Goal: Task Accomplishment & Management: Use online tool/utility

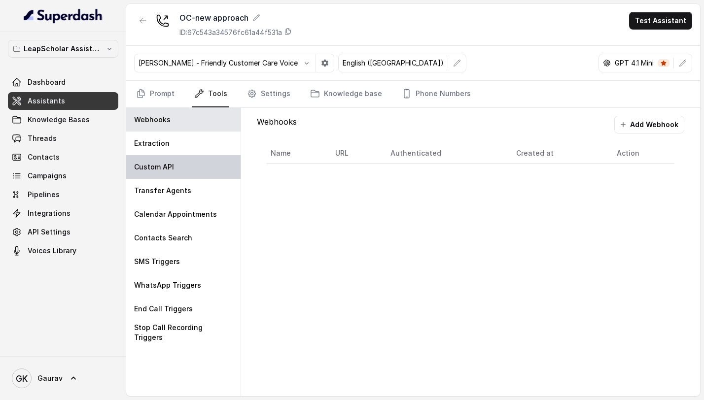
click at [183, 174] on div "Custom API" at bounding box center [183, 167] width 114 height 24
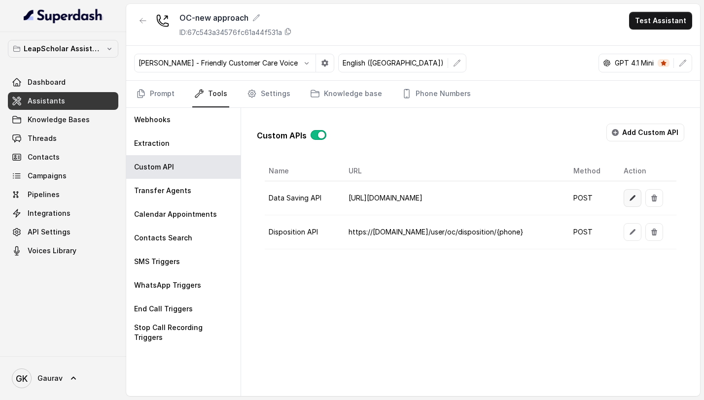
click at [628, 194] on icon "button" at bounding box center [632, 198] width 8 height 8
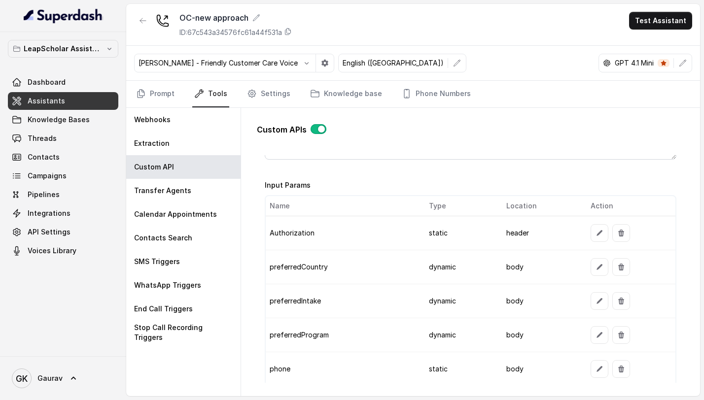
scroll to position [758, 0]
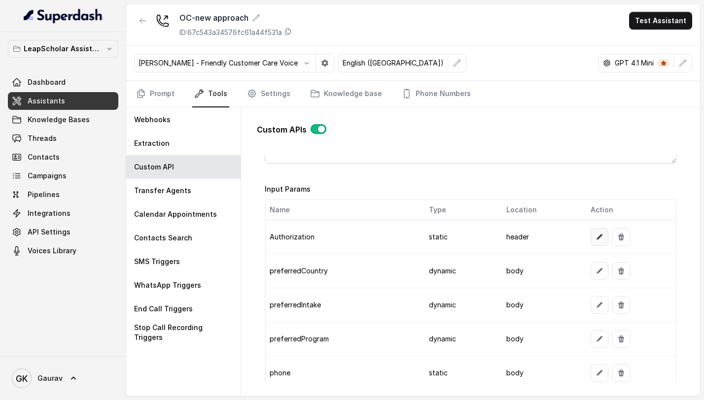
click at [598, 241] on button "button" at bounding box center [600, 237] width 18 height 18
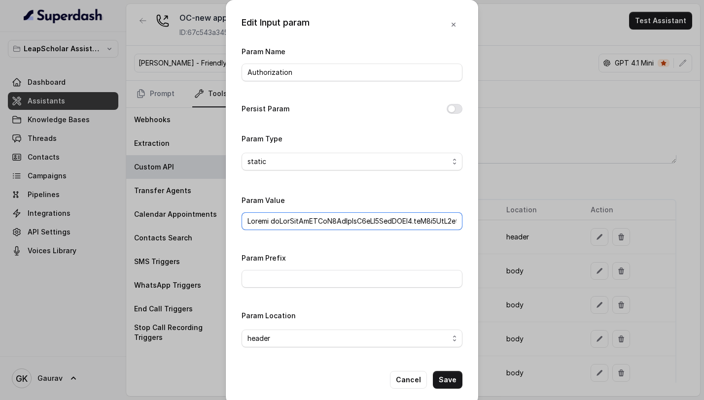
click at [267, 221] on input "Param Value" at bounding box center [352, 221] width 221 height 18
paste input "eyJhbGciOiJSUzI1NiIsInR5cCI6IkpXVCJ9.eyJ1c2VyX2lkIjp7InVzZXJfaWQiOjI4MjgyMCwiYX…"
type input "Bearer eyJhbGciOiJSUzI1NiIsInR5cCI6IkpXVCJ9.eyJ1c2VyX2lkIjp7InVzZXJfaWQiOjI4Mjg…"
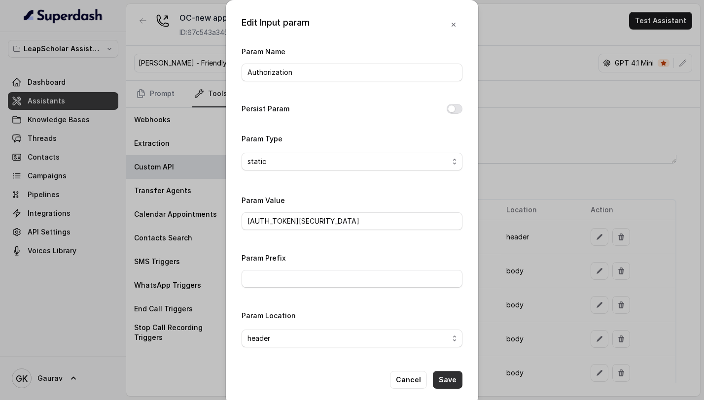
click at [442, 376] on button "Save" at bounding box center [448, 380] width 30 height 18
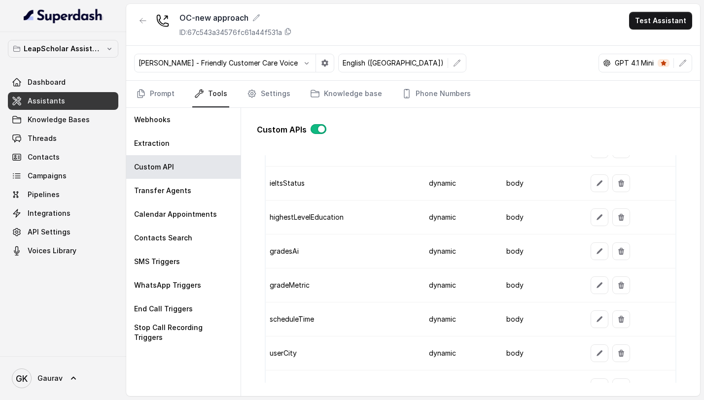
scroll to position [1221, 0]
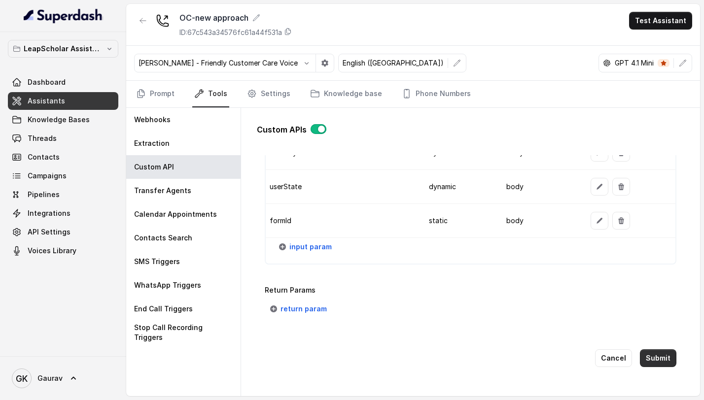
click at [655, 350] on button "Submit" at bounding box center [658, 358] width 36 height 18
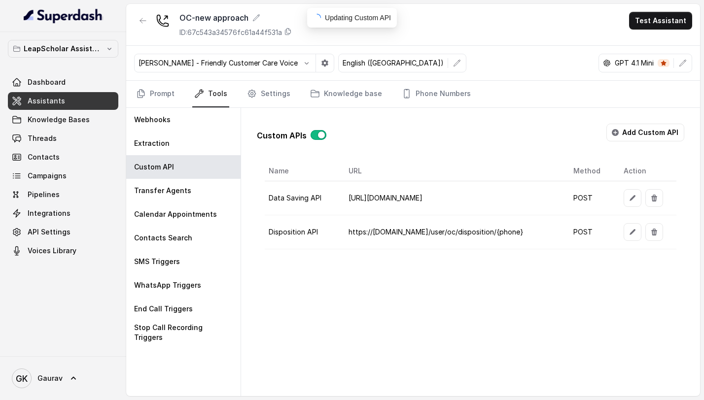
scroll to position [0, 0]
click at [58, 178] on span "Campaigns" at bounding box center [47, 176] width 39 height 10
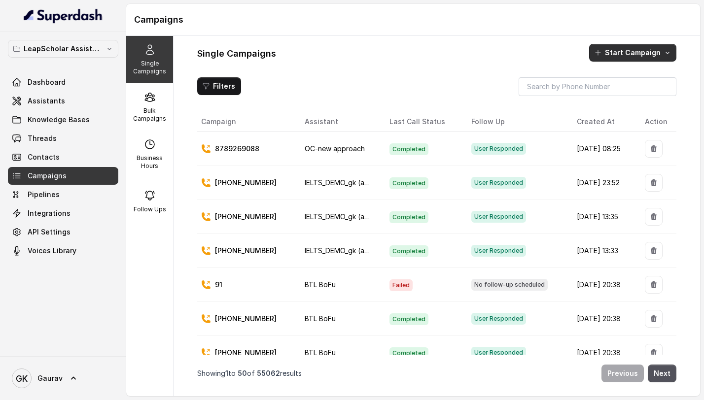
click at [619, 55] on button "Start Campaign" at bounding box center [632, 53] width 87 height 18
click at [617, 92] on p "Call" at bounding box center [615, 95] width 12 height 10
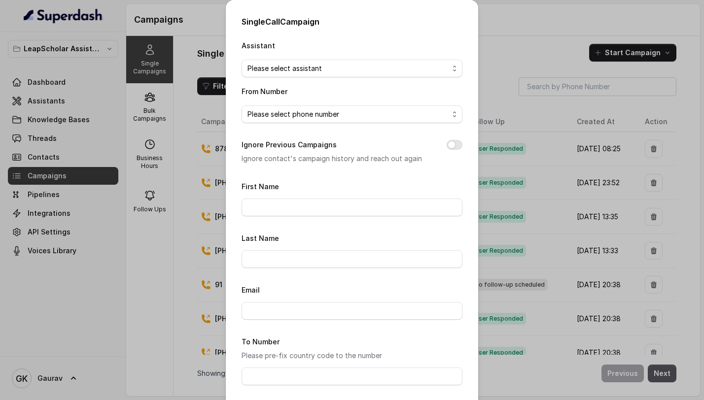
click at [529, 58] on div "Single Call Campaign Assistant Please select assistant From Number Please selec…" at bounding box center [352, 200] width 704 height 400
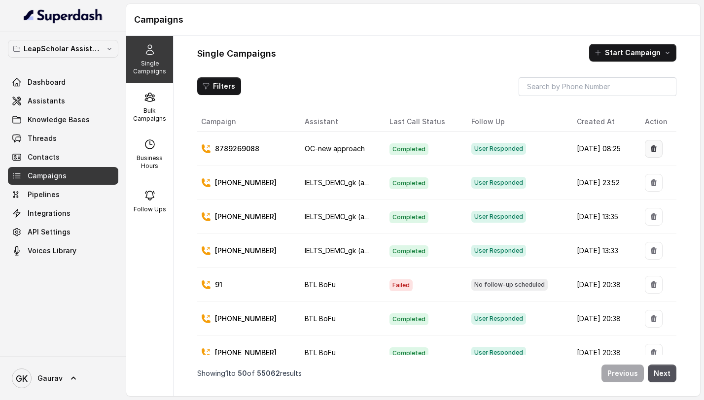
click at [650, 153] on button "button" at bounding box center [654, 149] width 18 height 18
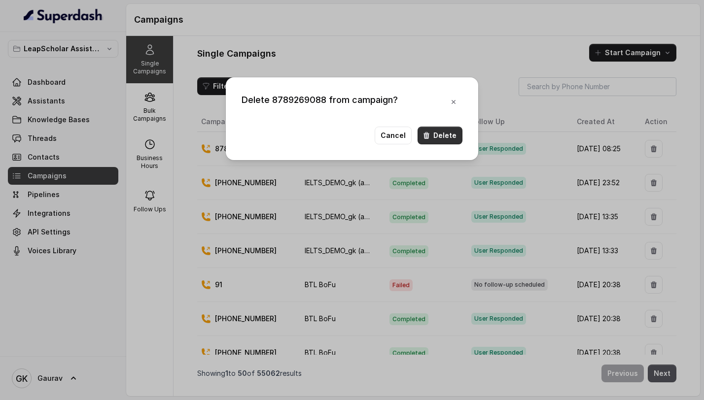
click at [452, 135] on button "Delete" at bounding box center [440, 136] width 45 height 18
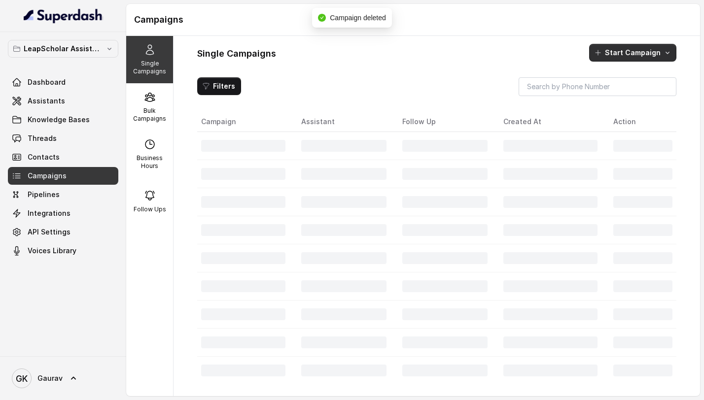
click at [628, 57] on button "Start Campaign" at bounding box center [632, 53] width 87 height 18
click at [610, 94] on p "Call" at bounding box center [615, 95] width 12 height 10
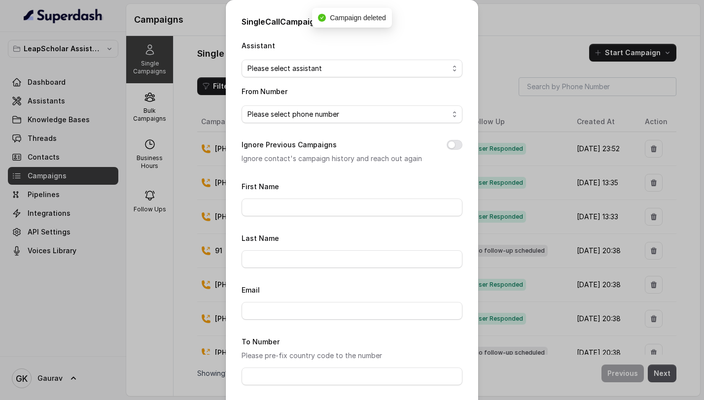
click at [324, 72] on span "Please select assistant" at bounding box center [347, 69] width 201 height 12
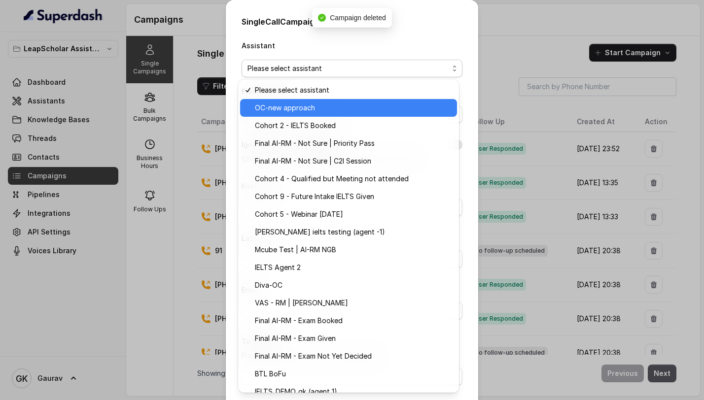
click at [310, 108] on span "OC-new approach" at bounding box center [353, 108] width 196 height 12
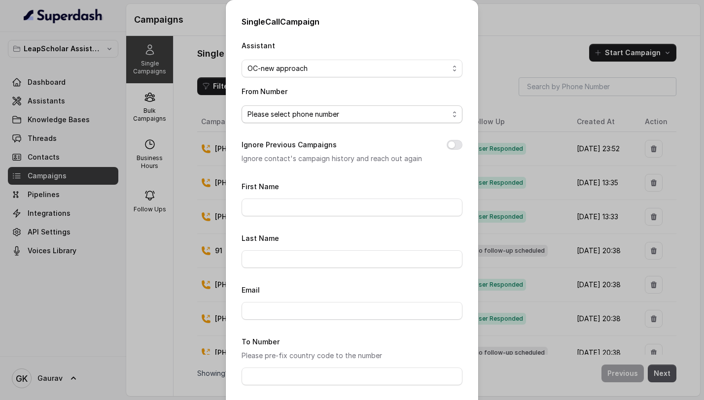
click at [300, 118] on span "Please select phone number" at bounding box center [347, 114] width 201 height 12
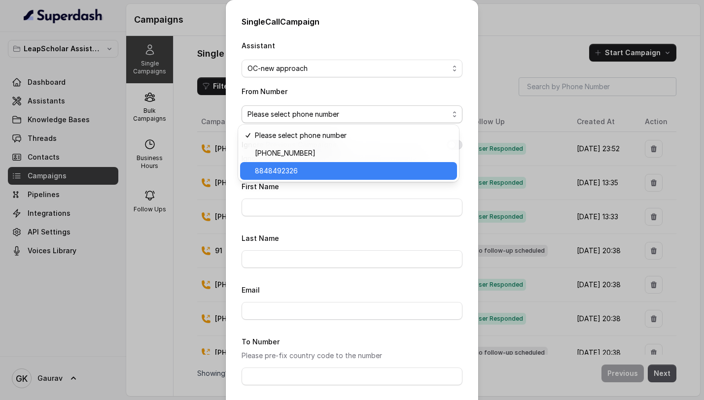
click at [288, 172] on span "8848492326" at bounding box center [353, 171] width 196 height 12
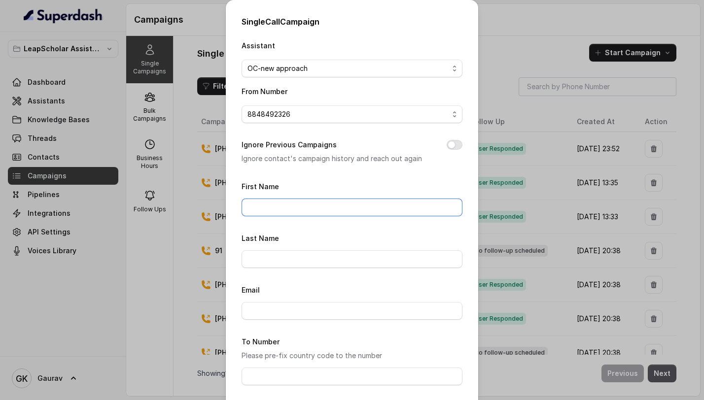
click at [267, 207] on input "First Name" at bounding box center [352, 208] width 221 height 18
type input "gaurav"
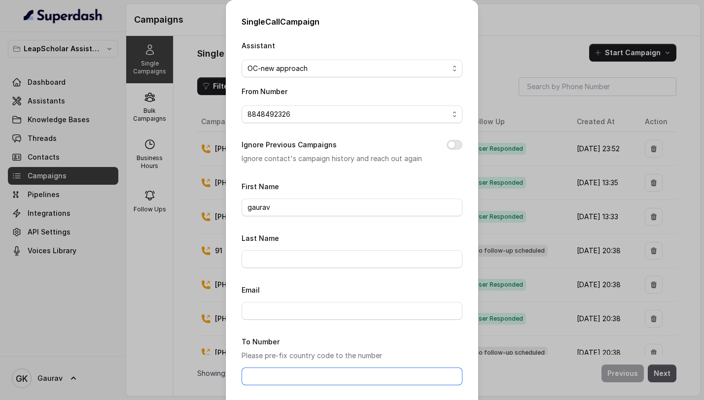
click at [268, 373] on input "To Number" at bounding box center [352, 377] width 221 height 18
type input "8789269088"
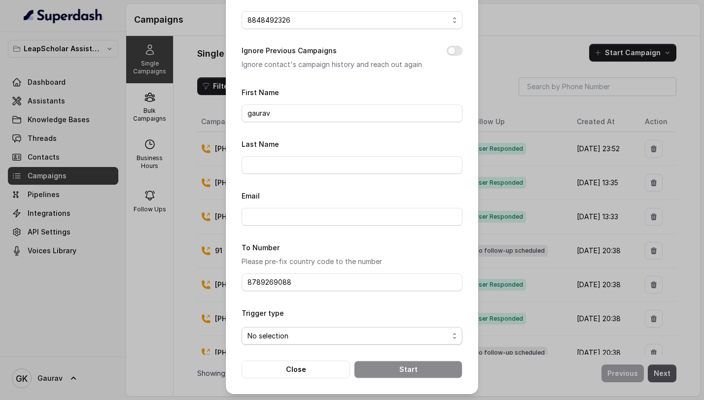
click at [295, 338] on span "No selection" at bounding box center [347, 336] width 201 height 12
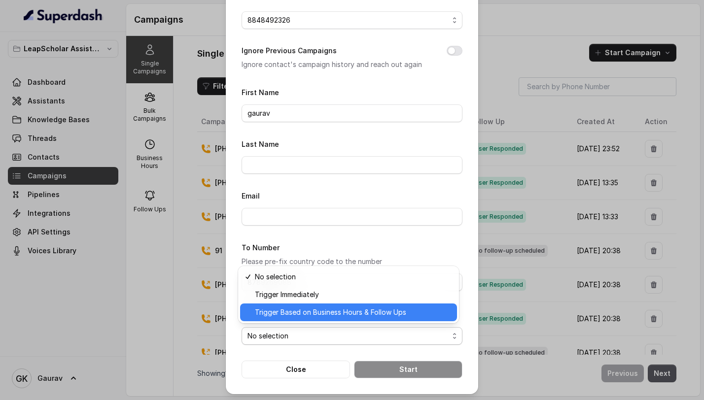
click at [317, 318] on div "Trigger Based on Business Hours & Follow Ups" at bounding box center [348, 313] width 217 height 18
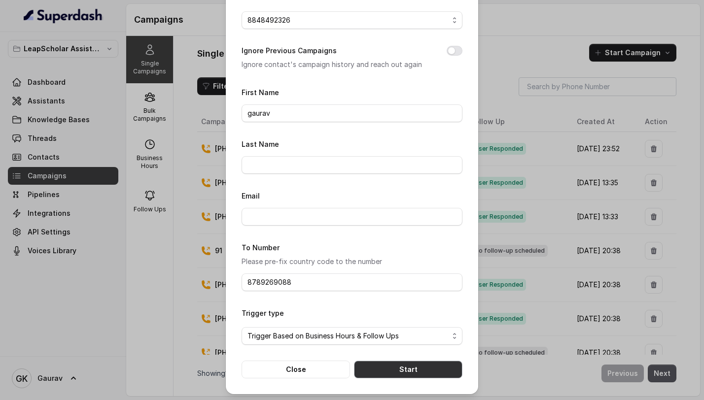
click at [405, 369] on button "Start" at bounding box center [408, 370] width 108 height 18
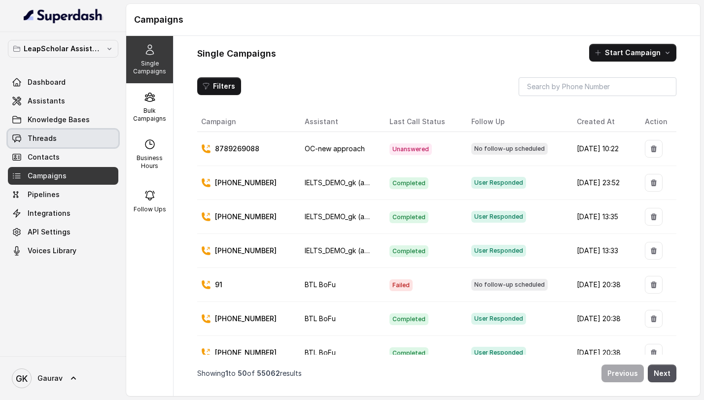
click at [60, 141] on link "Threads" at bounding box center [63, 139] width 110 height 18
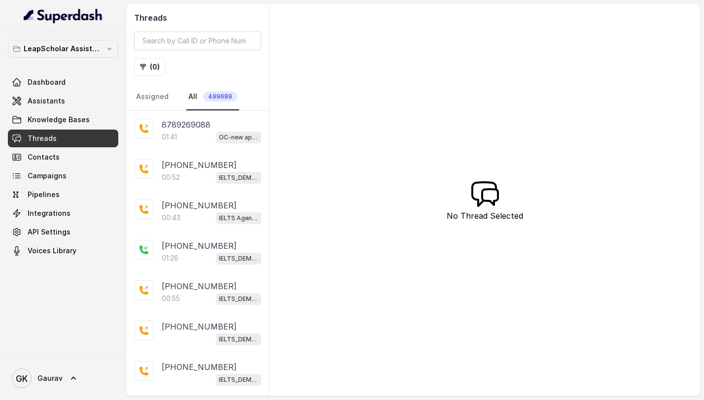
click at [186, 134] on div "01:41 OC-new approach" at bounding box center [212, 137] width 100 height 13
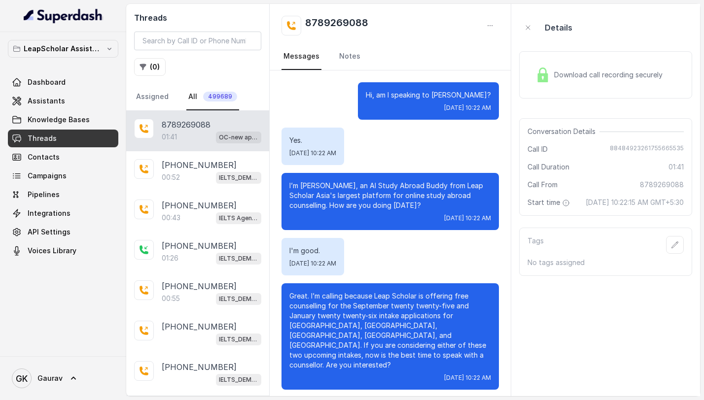
scroll to position [554, 0]
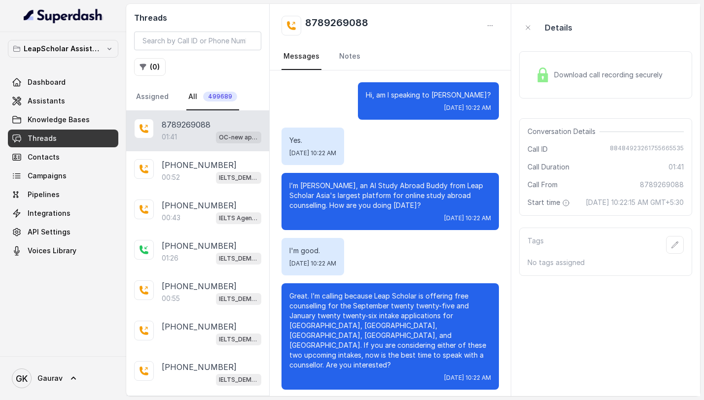
scroll to position [554, 0]
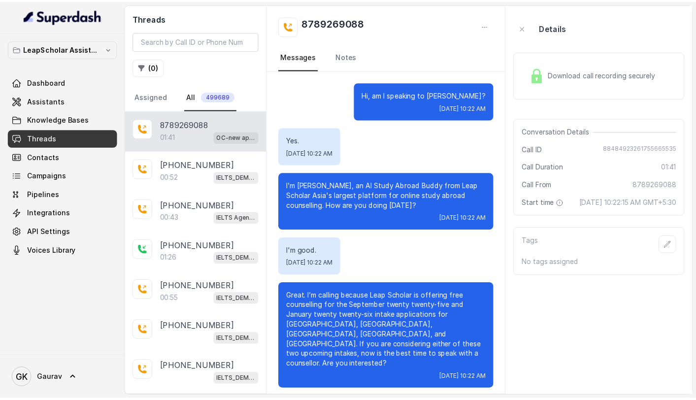
scroll to position [554, 0]
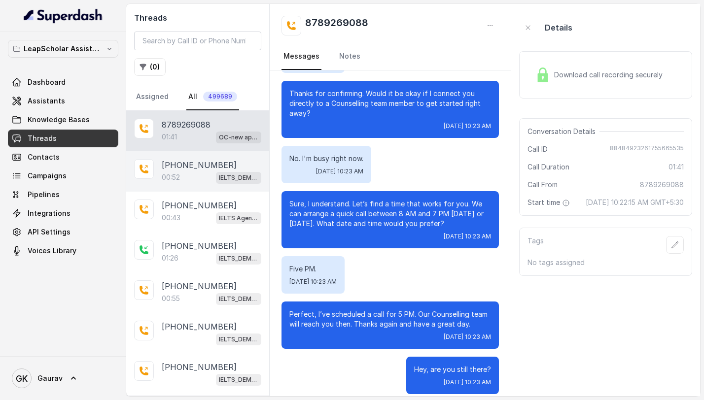
click at [189, 190] on div "[PHONE_NUMBER]:52 IELTS_DEMO_gk (agent 1)" at bounding box center [197, 171] width 143 height 40
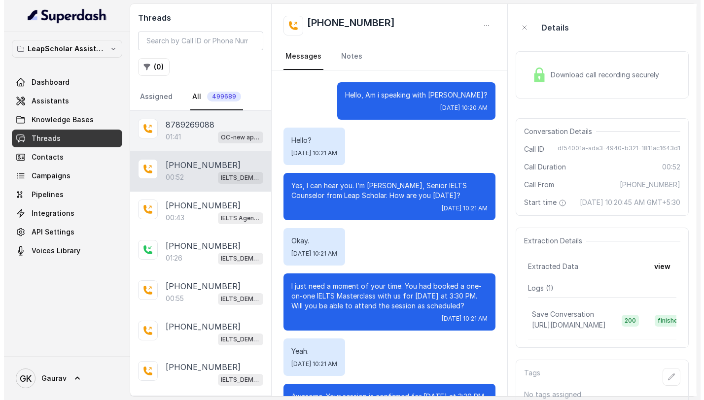
scroll to position [96, 0]
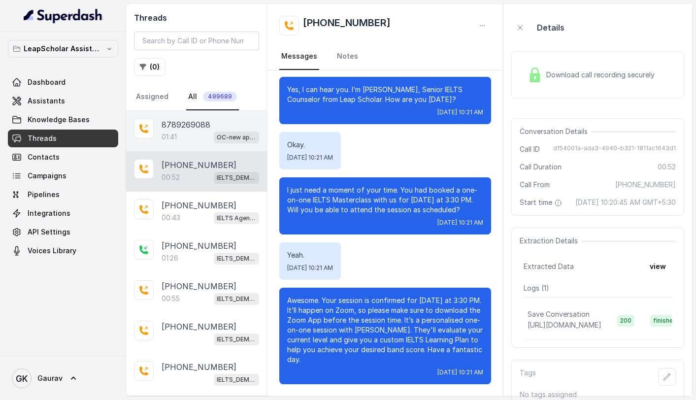
click at [194, 127] on p "8789269088" at bounding box center [186, 125] width 49 height 12
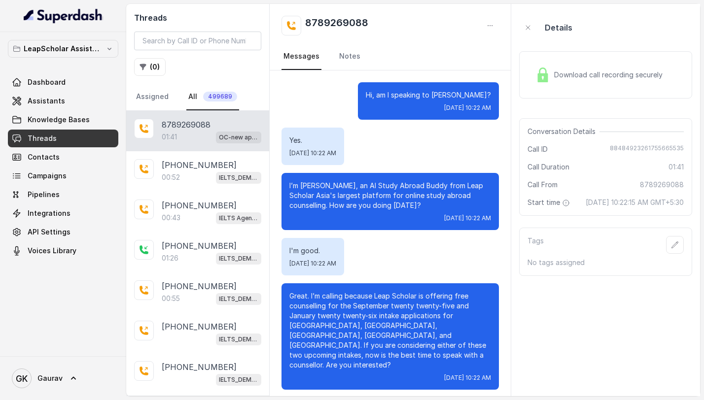
scroll to position [554, 0]
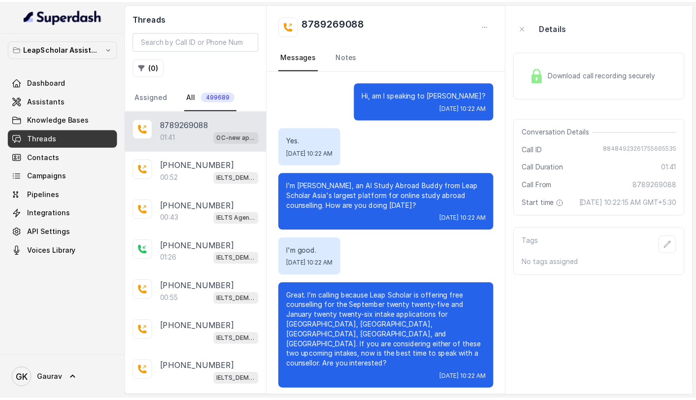
scroll to position [554, 0]
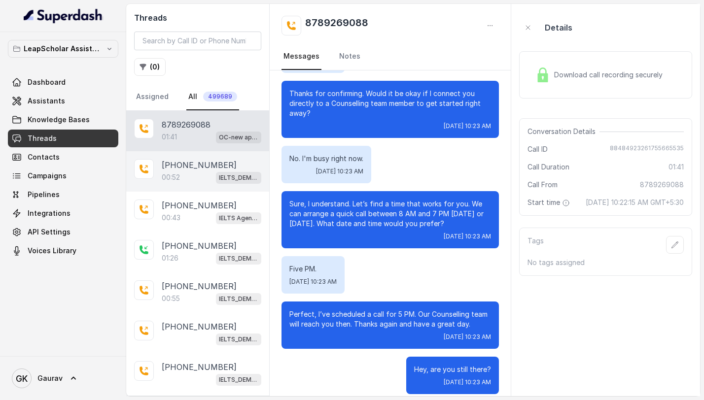
click at [184, 173] on div "00:52 IELTS_DEMO_gk (agent 1)" at bounding box center [212, 177] width 100 height 13
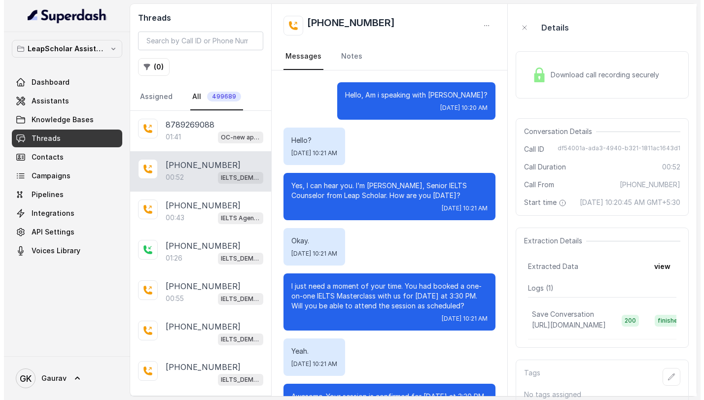
scroll to position [96, 0]
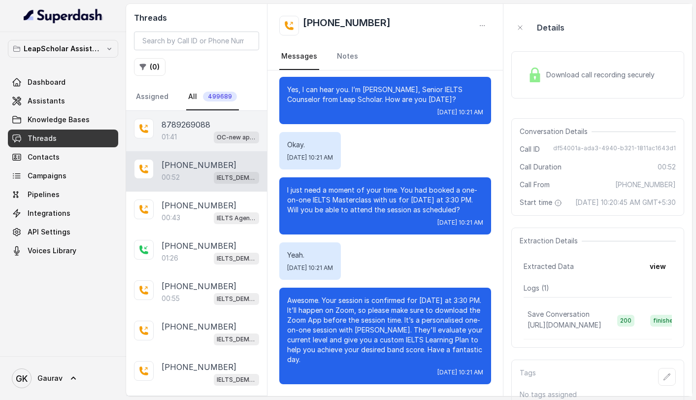
click at [179, 136] on div "01:41 OC-new approach" at bounding box center [211, 137] width 98 height 13
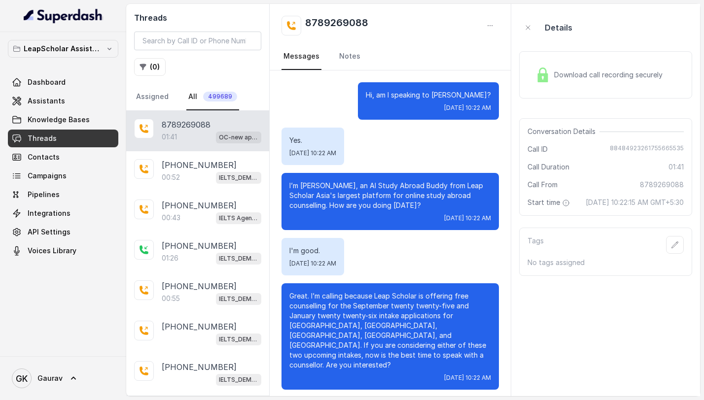
scroll to position [554, 0]
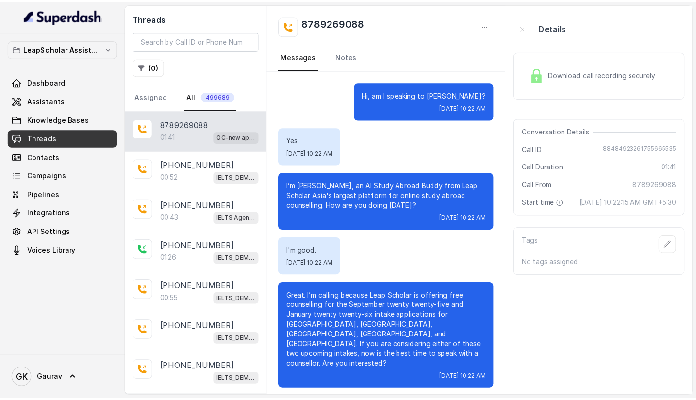
scroll to position [554, 0]
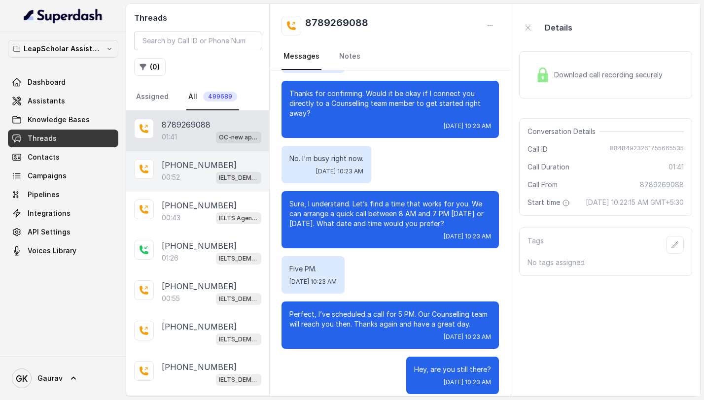
click at [191, 170] on p "[PHONE_NUMBER]" at bounding box center [199, 165] width 75 height 12
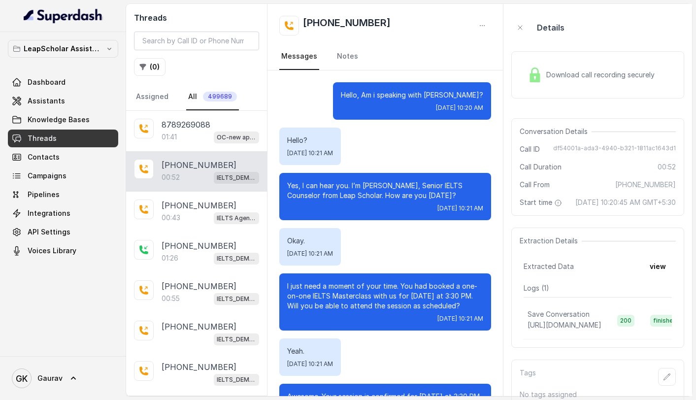
scroll to position [96, 0]
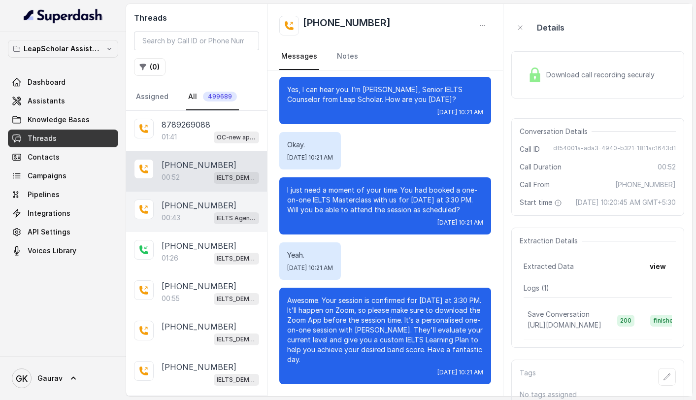
click at [200, 219] on div "00:43 IELTS Agent 2" at bounding box center [211, 217] width 98 height 13
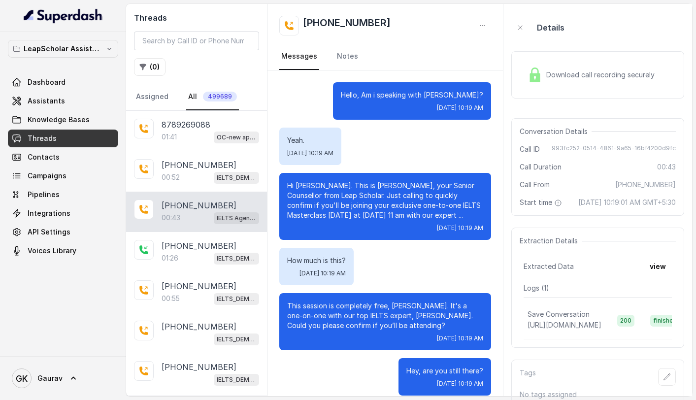
scroll to position [11, 0]
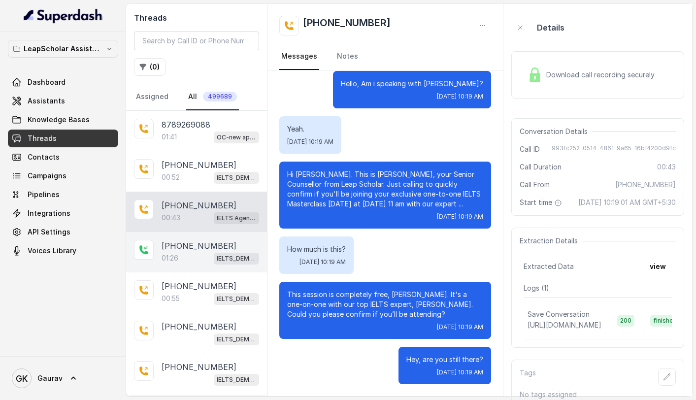
click at [204, 249] on p "[PHONE_NUMBER]" at bounding box center [199, 246] width 75 height 12
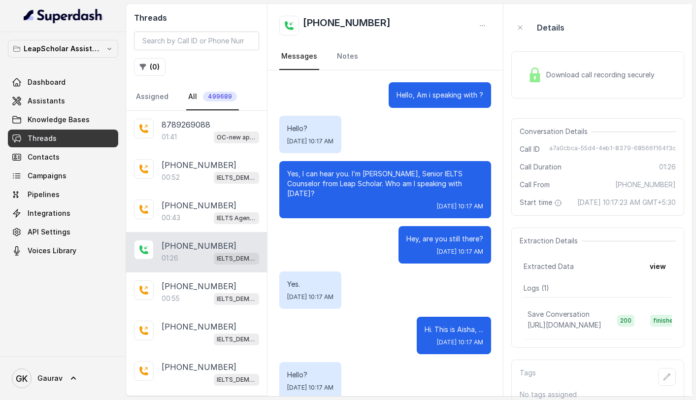
scroll to position [713, 0]
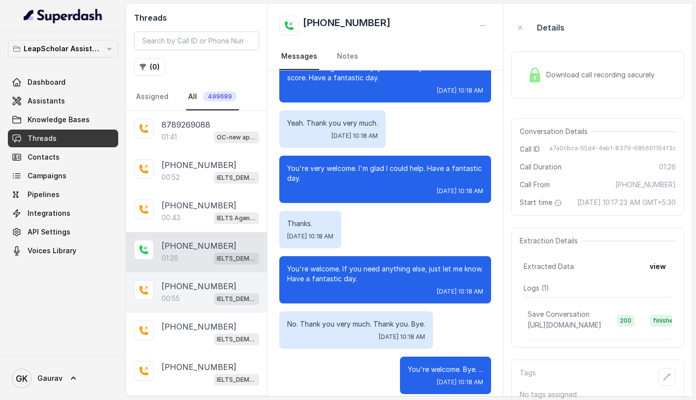
click at [214, 301] on span "IELTS_DEMO_gk (agent 1)" at bounding box center [236, 299] width 45 height 12
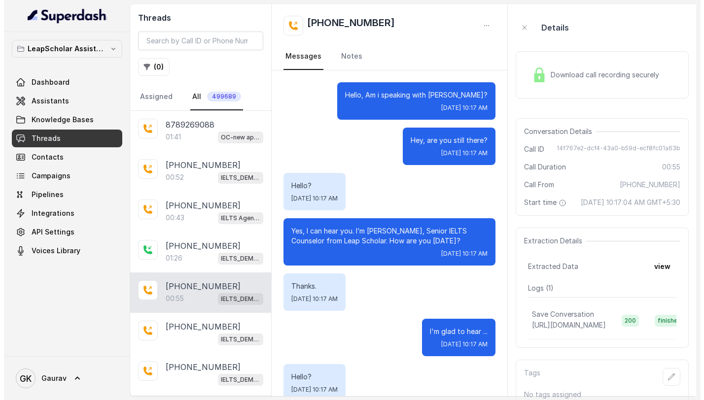
scroll to position [293, 0]
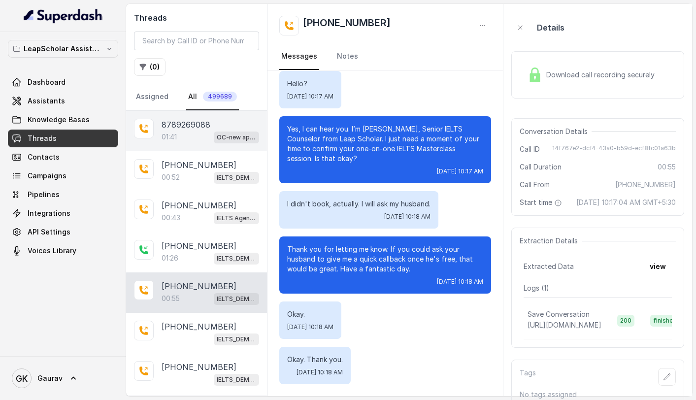
click at [193, 134] on div "01:41 OC-new approach" at bounding box center [211, 137] width 98 height 13
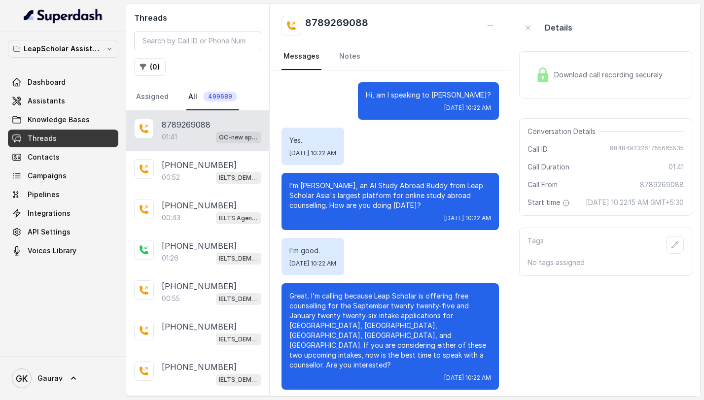
scroll to position [554, 0]
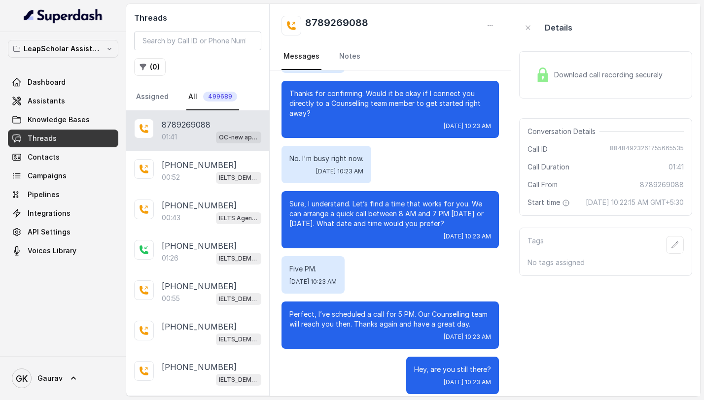
click at [193, 134] on div "01:41 OC-new approach" at bounding box center [212, 137] width 100 height 13
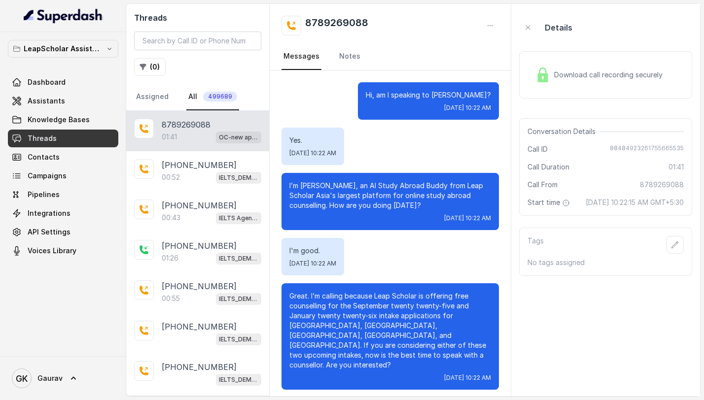
scroll to position [554, 0]
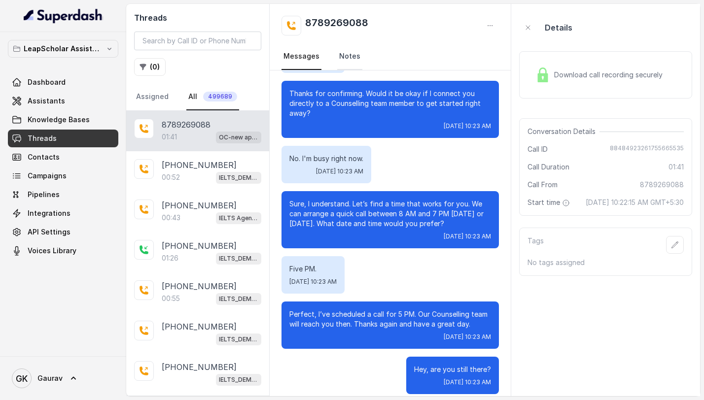
click at [340, 62] on link "Notes" at bounding box center [349, 56] width 25 height 27
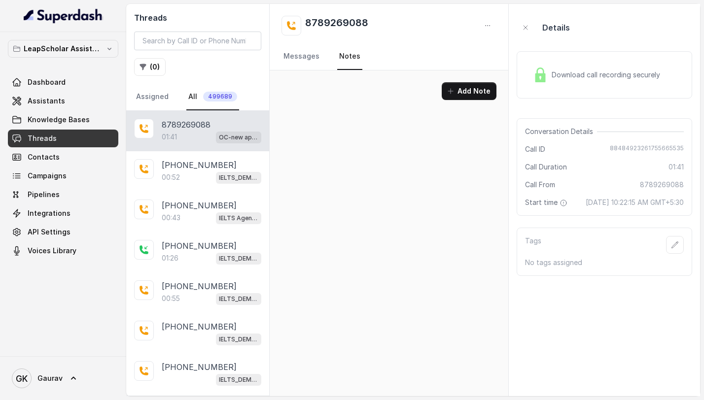
scroll to position [0, 0]
click at [306, 60] on link "Messages" at bounding box center [301, 56] width 40 height 27
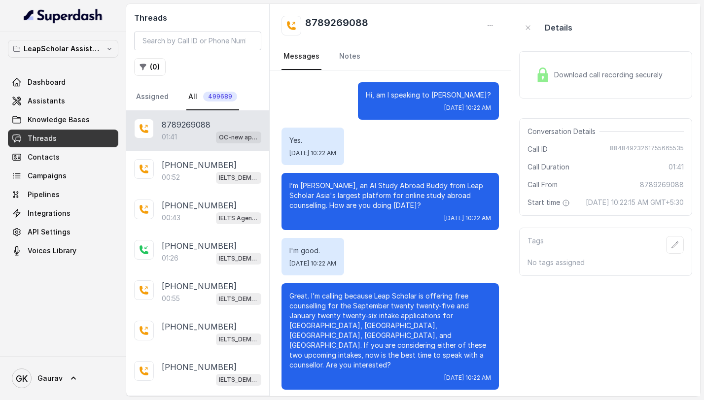
scroll to position [554, 0]
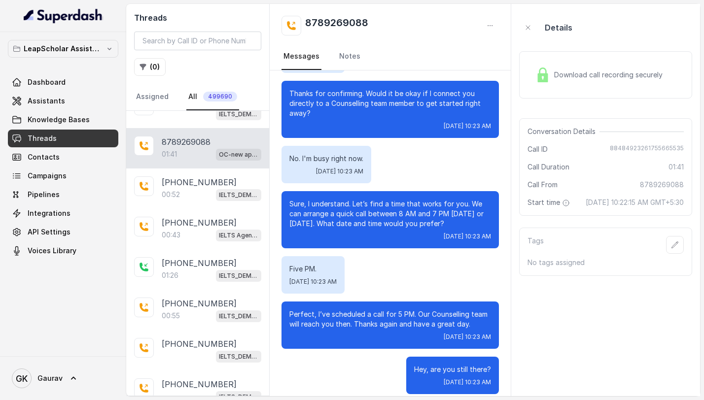
scroll to position [40, 0]
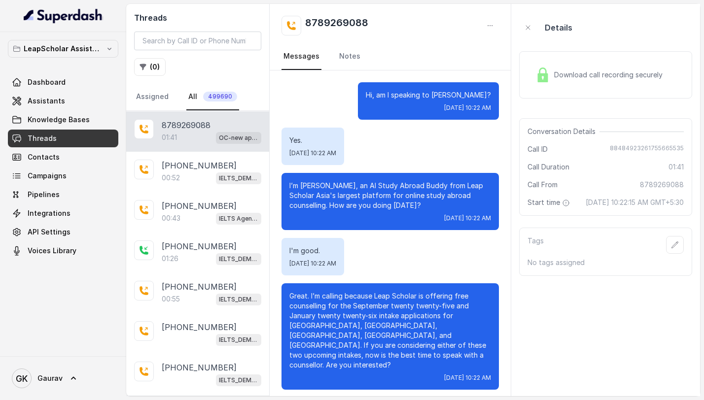
scroll to position [554, 0]
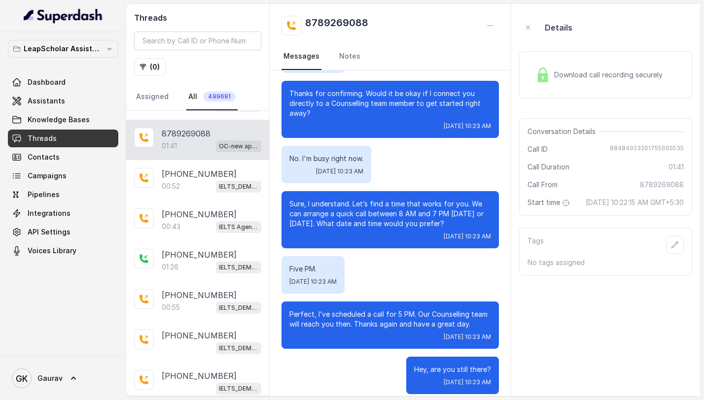
scroll to position [80, 0]
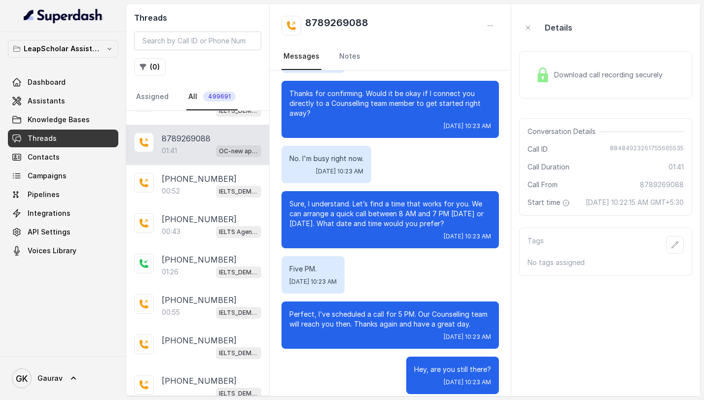
scroll to position [80, 0]
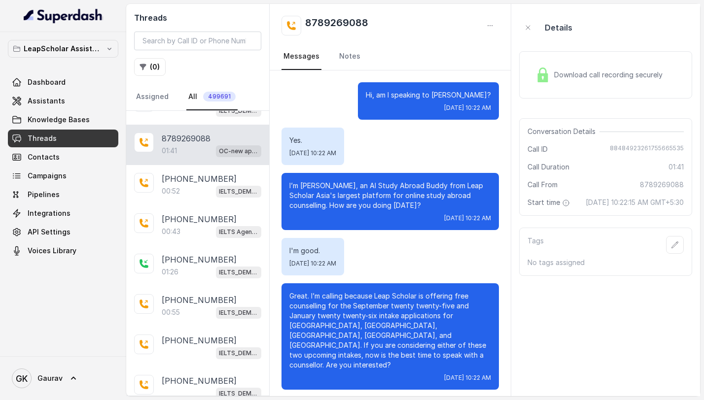
scroll to position [80, 0]
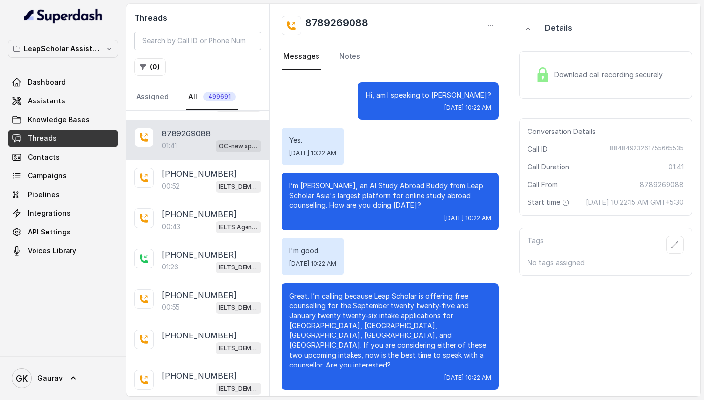
scroll to position [80, 0]
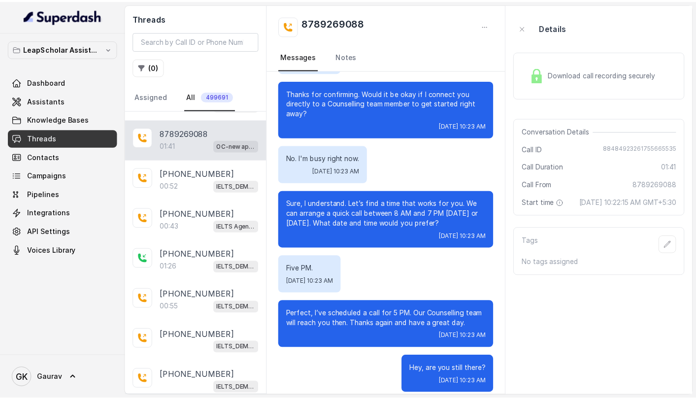
scroll to position [80, 0]
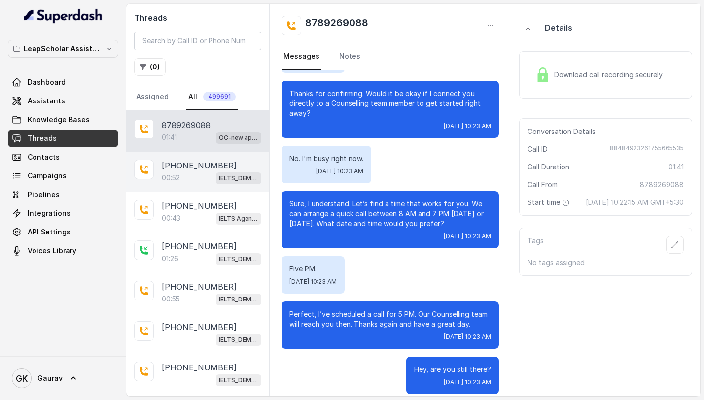
click at [197, 169] on p "[PHONE_NUMBER]" at bounding box center [199, 166] width 75 height 12
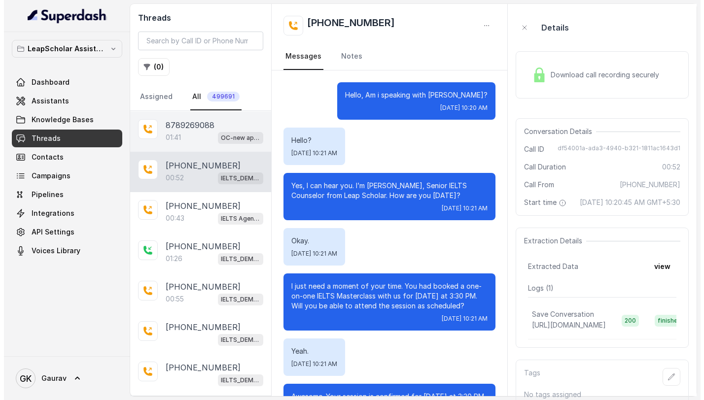
scroll to position [96, 0]
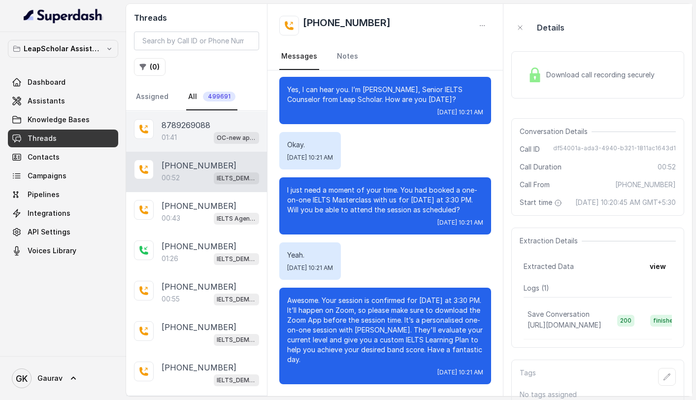
click at [192, 144] on div "8789269088 01:41 OC-new approach" at bounding box center [196, 131] width 141 height 40
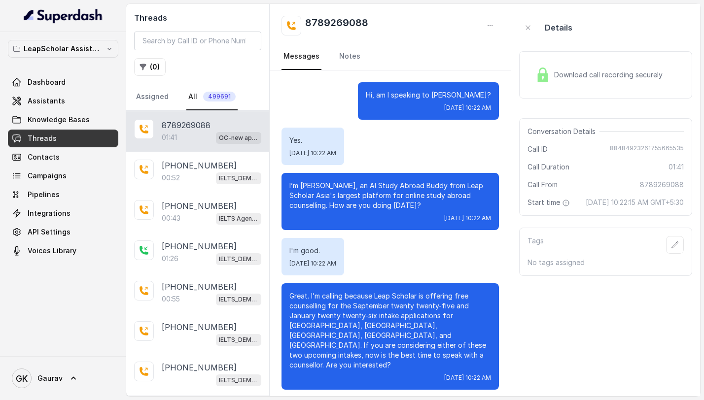
scroll to position [554, 0]
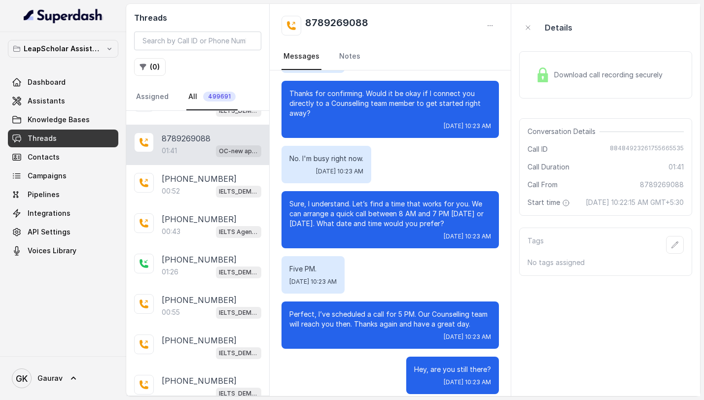
scroll to position [80, 0]
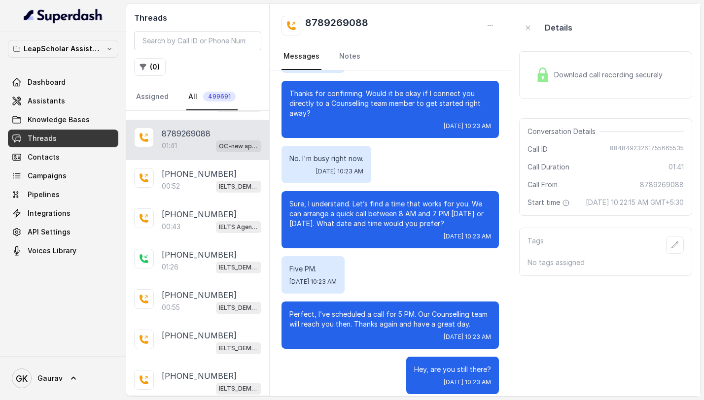
scroll to position [80, 0]
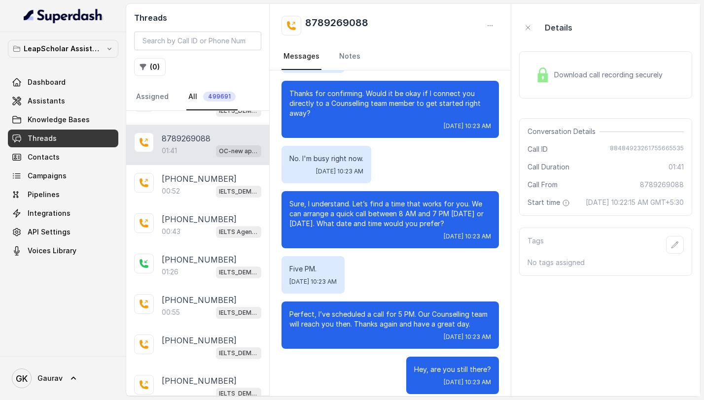
scroll to position [80, 0]
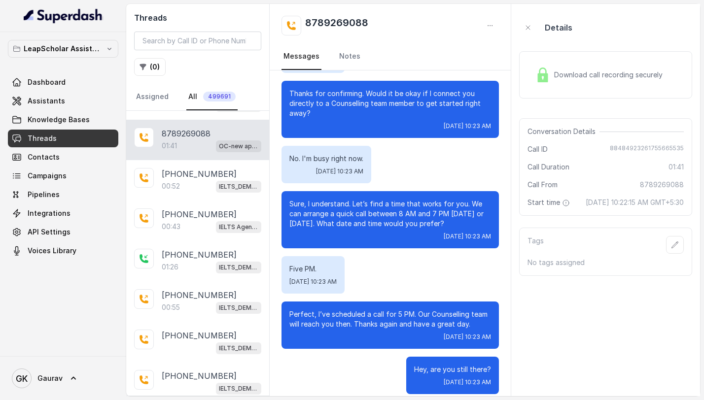
scroll to position [80, 0]
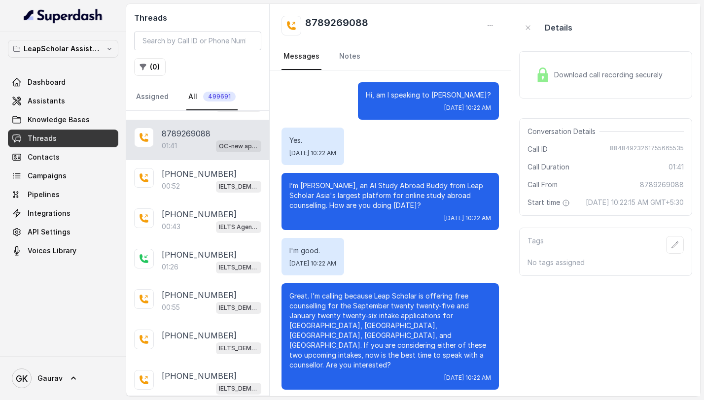
scroll to position [80, 0]
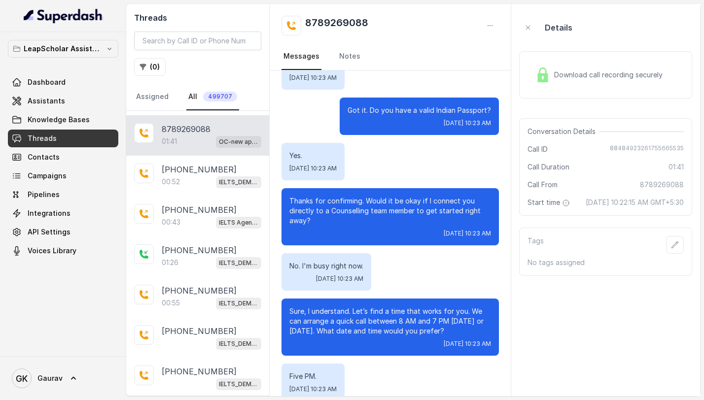
scroll to position [554, 0]
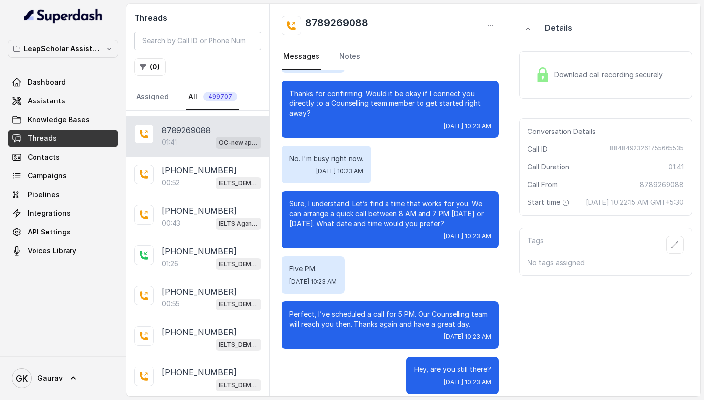
scroll to position [723, 0]
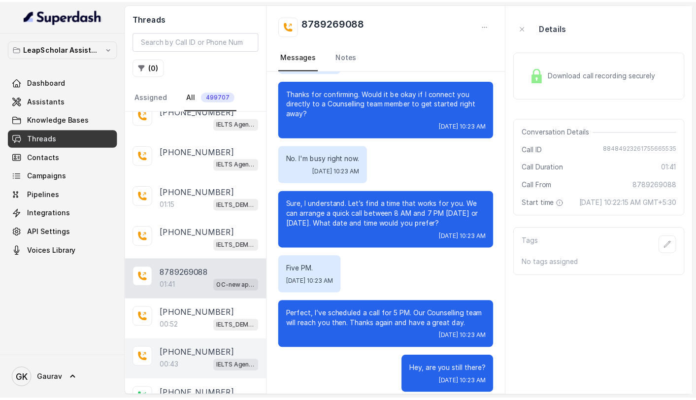
scroll to position [588, 0]
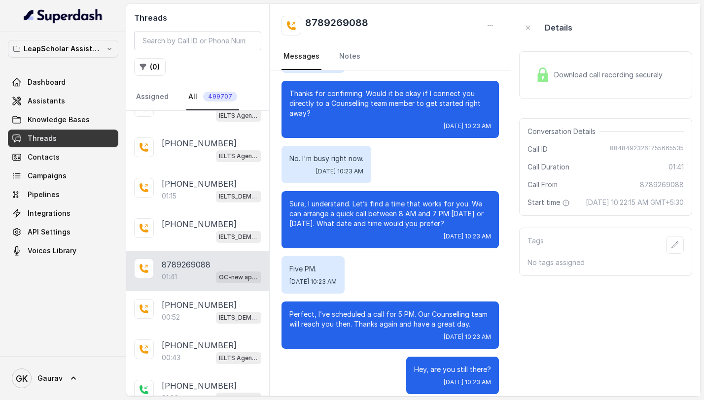
click at [186, 271] on div "01:41 OC-new approach" at bounding box center [212, 277] width 100 height 13
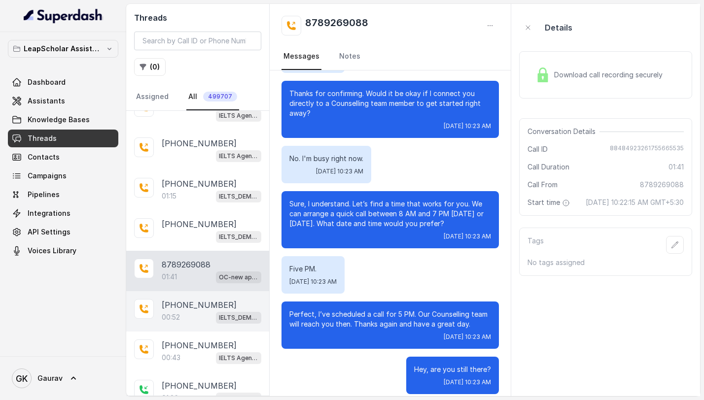
click at [184, 300] on p "[PHONE_NUMBER]" at bounding box center [199, 305] width 75 height 12
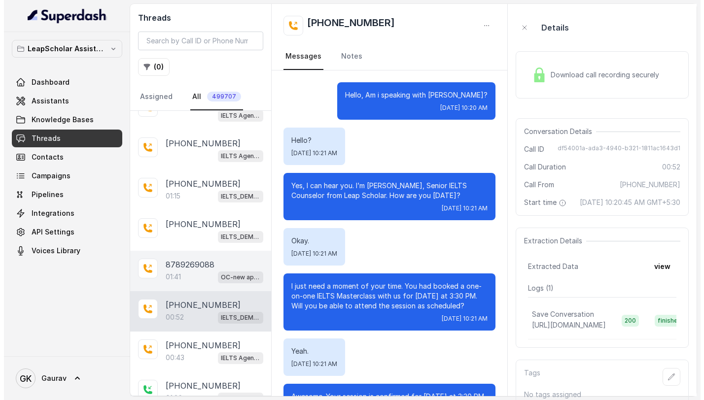
scroll to position [96, 0]
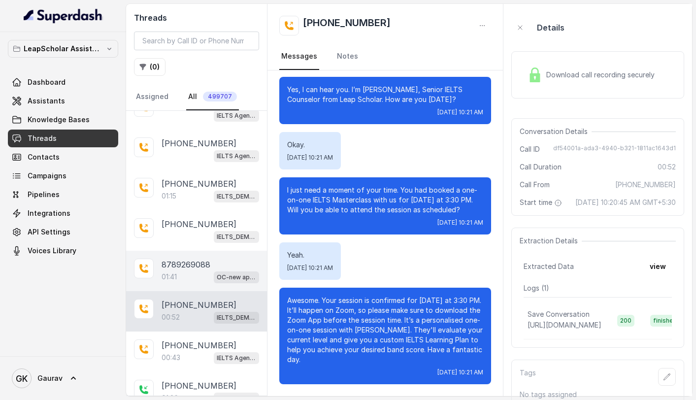
click at [185, 275] on div "01:41 OC-new approach" at bounding box center [211, 277] width 98 height 13
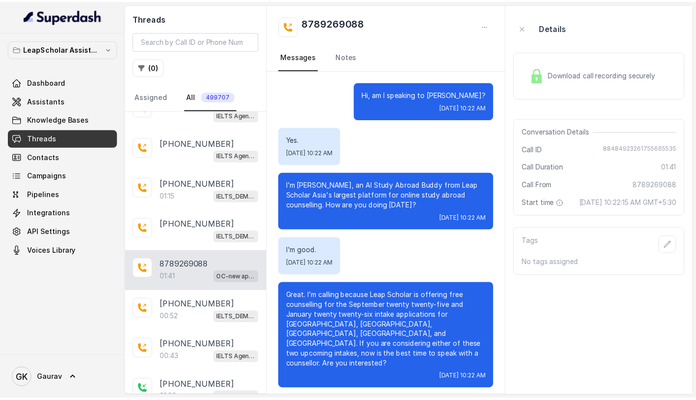
scroll to position [554, 0]
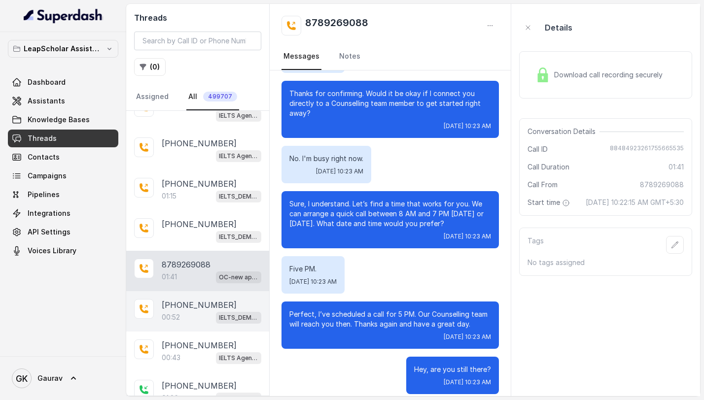
click at [185, 299] on p "[PHONE_NUMBER]" at bounding box center [199, 305] width 75 height 12
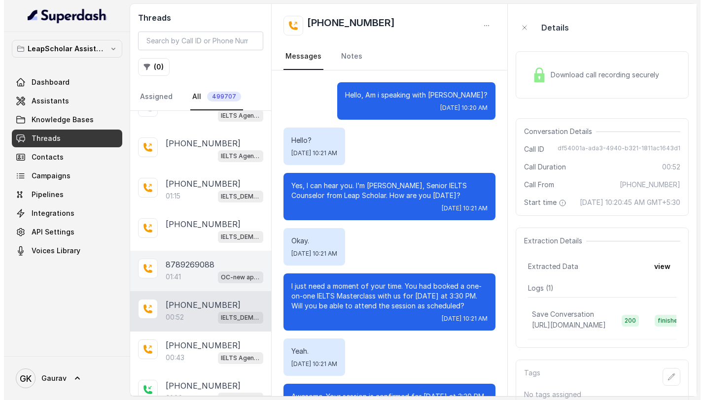
scroll to position [96, 0]
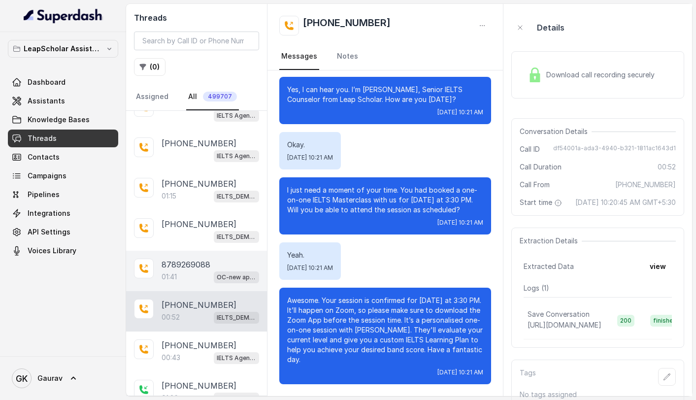
click at [185, 273] on div "01:41 OC-new approach" at bounding box center [211, 277] width 98 height 13
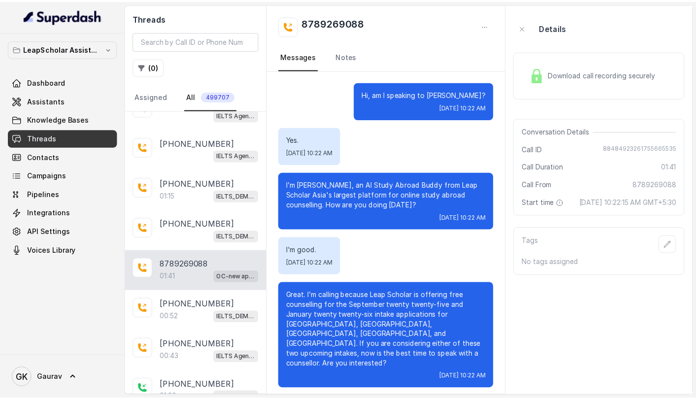
scroll to position [554, 0]
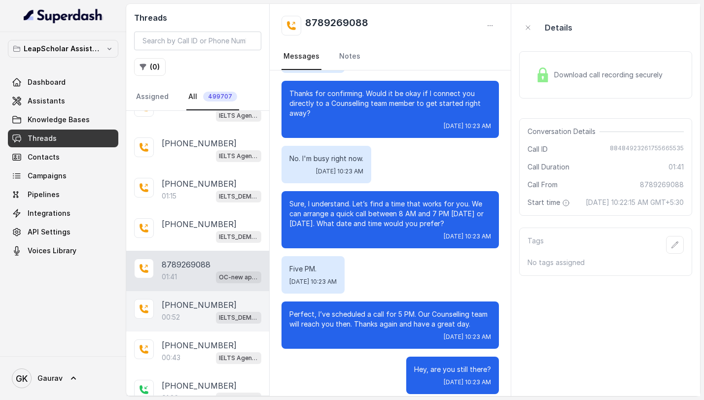
click at [185, 299] on p "[PHONE_NUMBER]" at bounding box center [199, 305] width 75 height 12
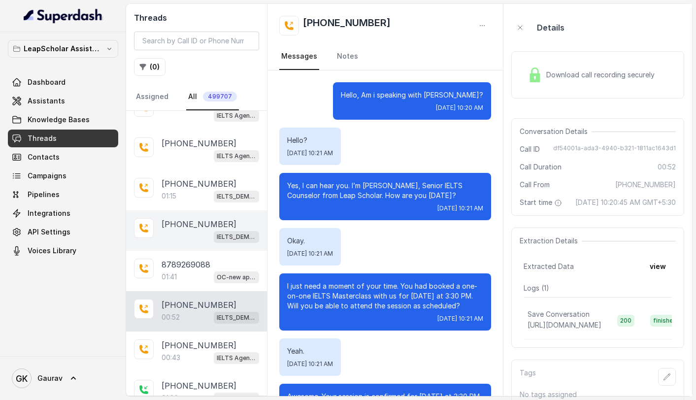
click at [185, 244] on div "+919431363097 IELTS_DEMO_gk (agent 1)" at bounding box center [196, 230] width 141 height 40
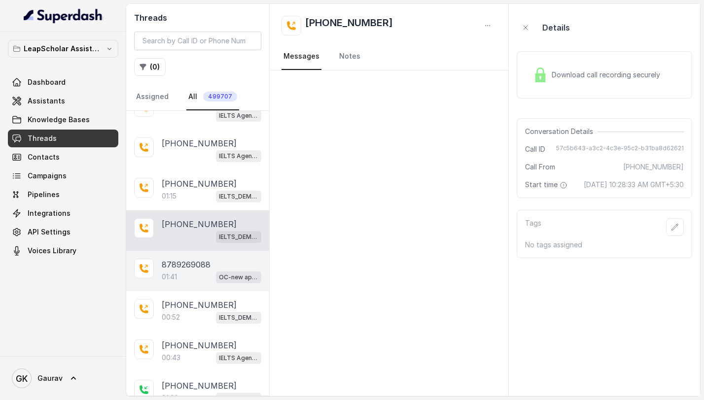
click at [184, 271] on div "01:41 OC-new approach" at bounding box center [212, 277] width 100 height 13
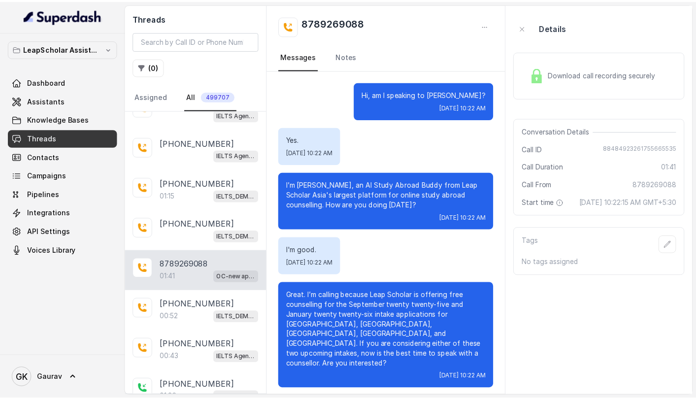
scroll to position [554, 0]
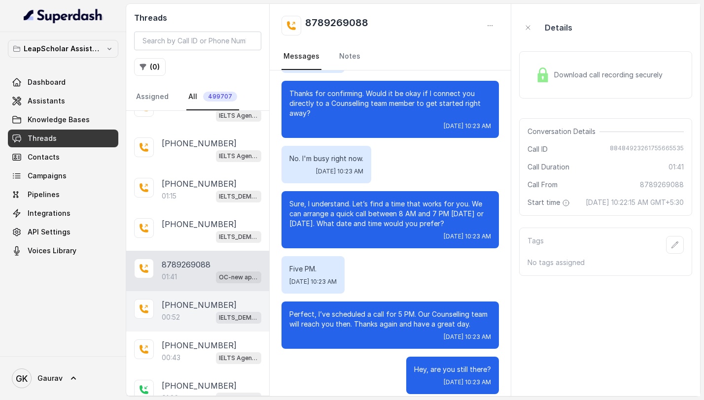
click at [194, 304] on p "[PHONE_NUMBER]" at bounding box center [199, 305] width 75 height 12
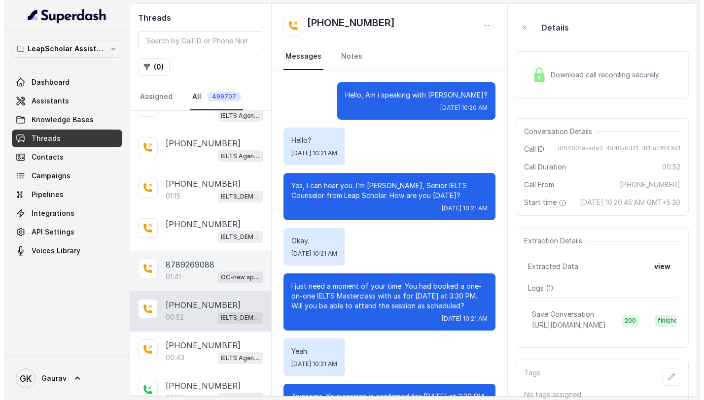
scroll to position [96, 0]
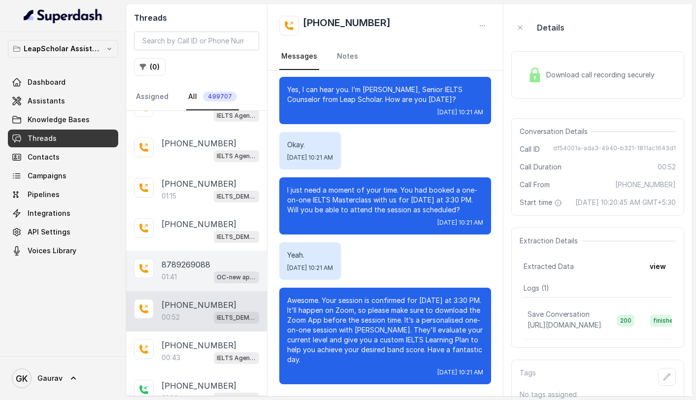
click at [194, 272] on div "01:41 OC-new approach" at bounding box center [211, 277] width 98 height 13
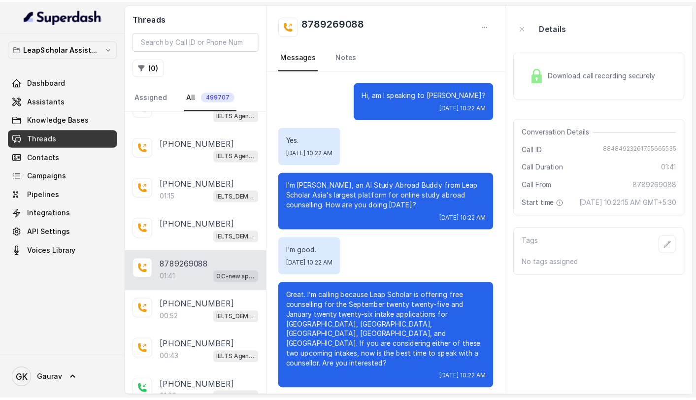
scroll to position [554, 0]
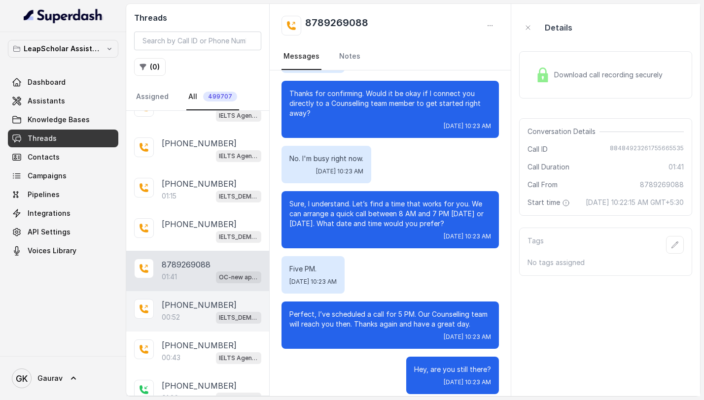
click at [198, 311] on div "00:52 IELTS_DEMO_gk (agent 1)" at bounding box center [212, 317] width 100 height 13
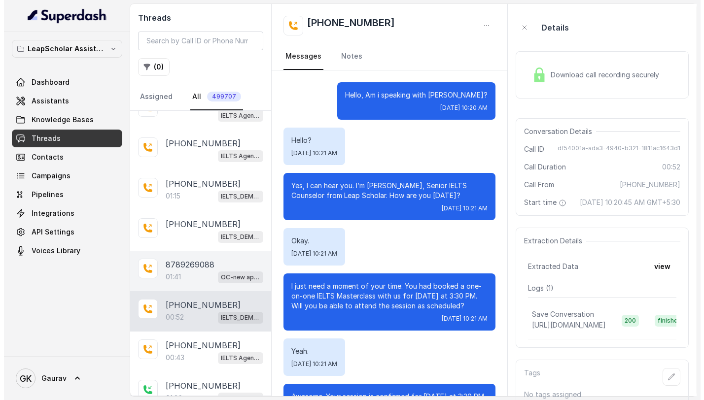
scroll to position [96, 0]
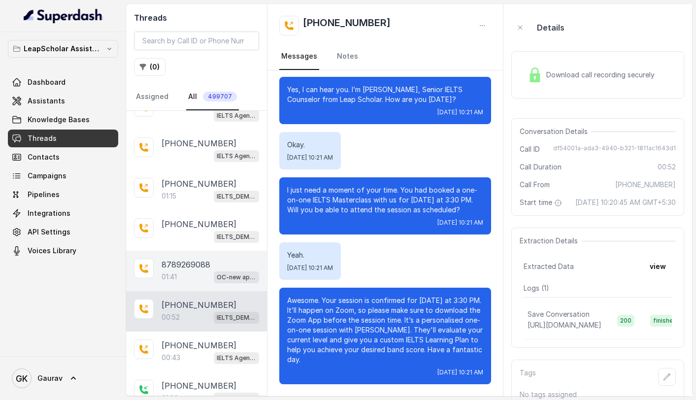
click at [198, 279] on div "01:41 OC-new approach" at bounding box center [211, 277] width 98 height 13
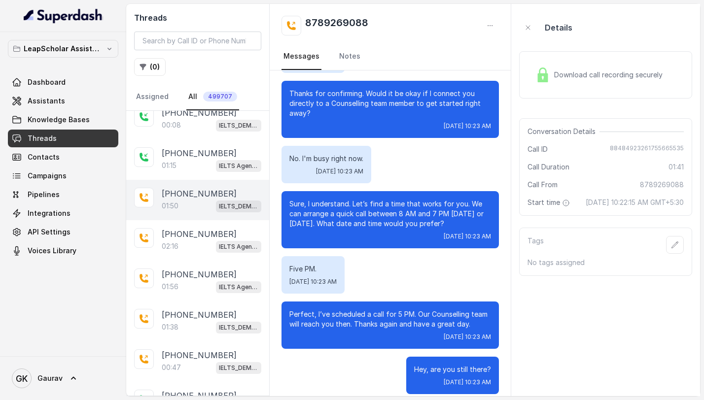
scroll to position [1390, 0]
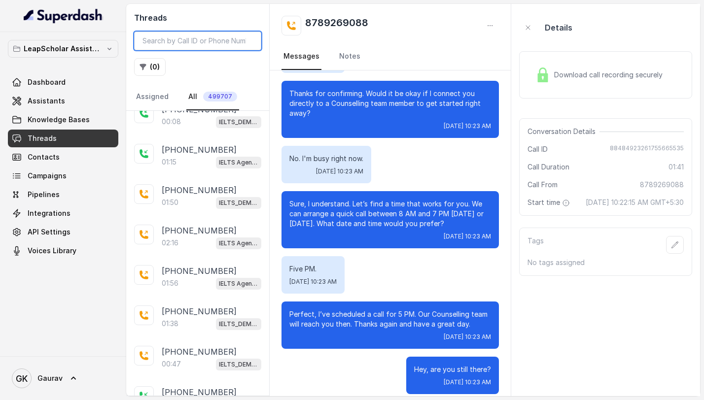
click at [184, 49] on input "search" at bounding box center [197, 41] width 127 height 19
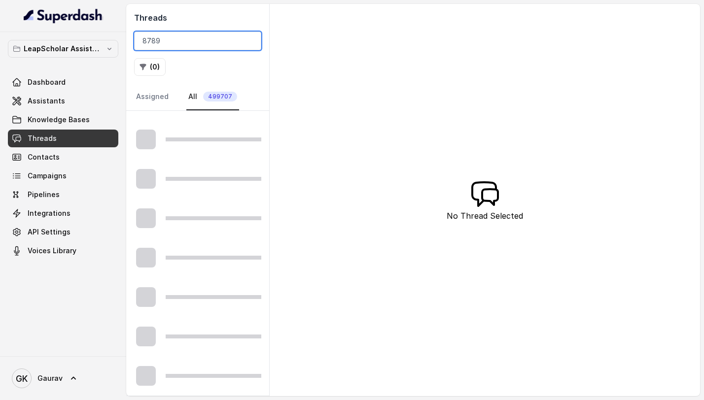
scroll to position [504, 0]
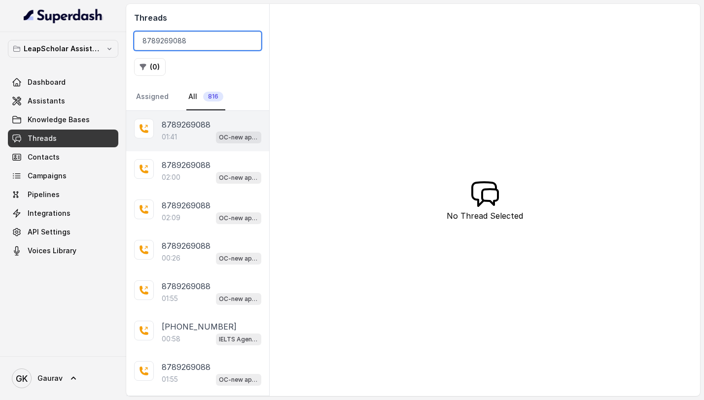
type input "8789269088"
click at [183, 138] on div "01:41 OC-new approach" at bounding box center [212, 137] width 100 height 13
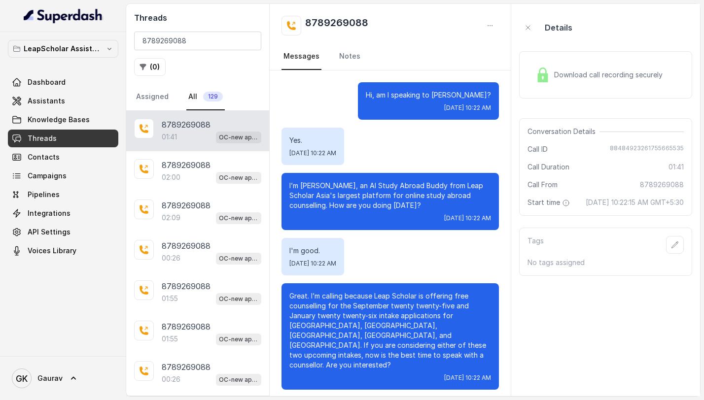
scroll to position [554, 0]
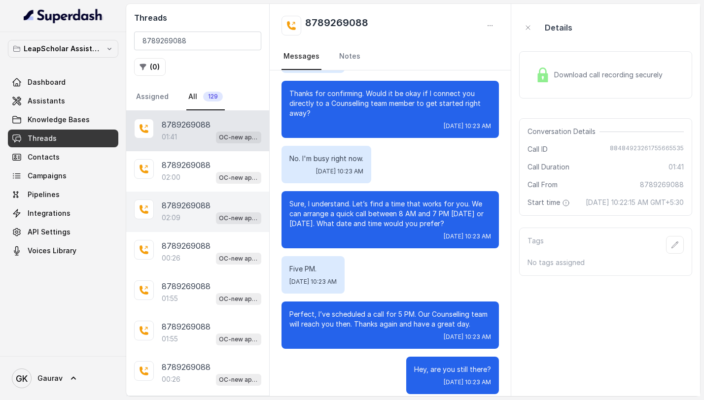
click at [203, 205] on p "8789269088" at bounding box center [186, 206] width 49 height 12
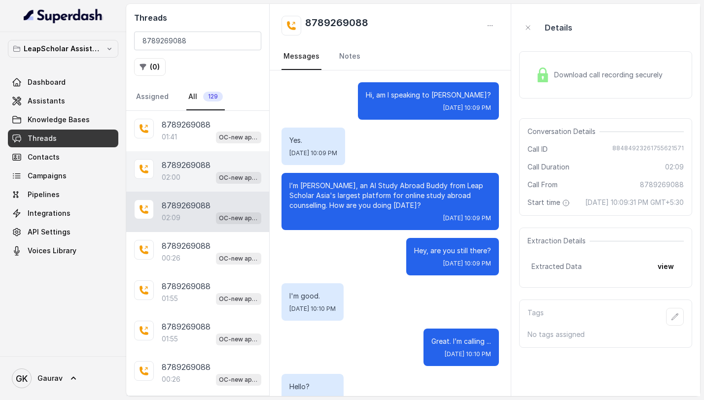
scroll to position [735, 0]
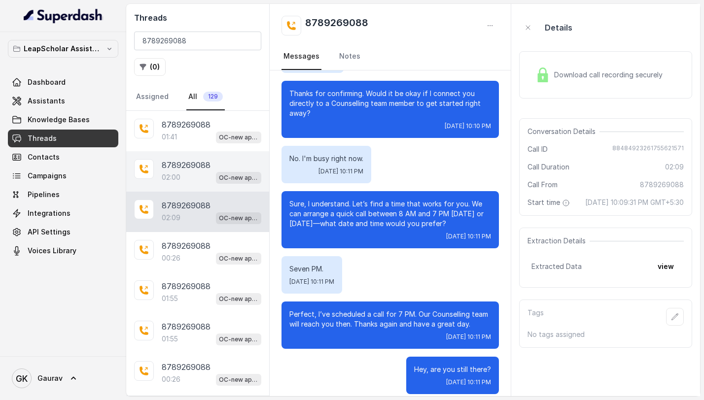
click at [202, 176] on div "02:00 OC-new approach" at bounding box center [212, 177] width 100 height 13
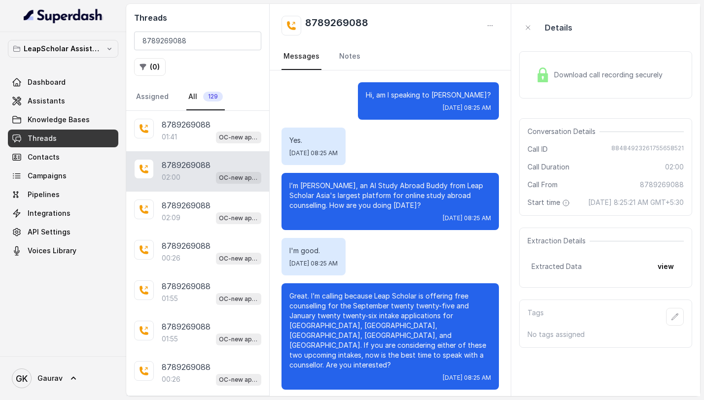
scroll to position [654, 0]
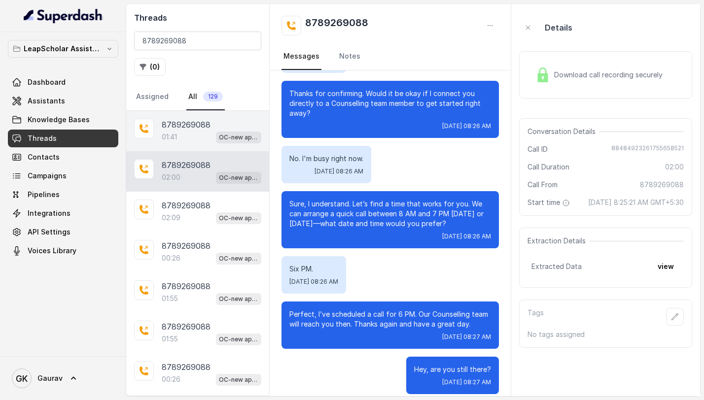
click at [195, 133] on div "01:41 OC-new approach" at bounding box center [212, 137] width 100 height 13
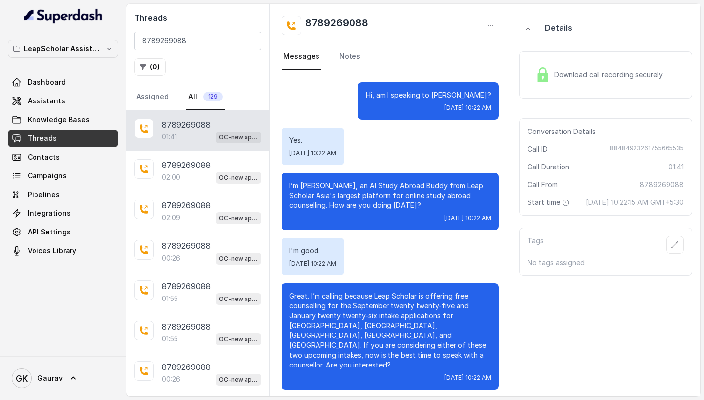
scroll to position [554, 0]
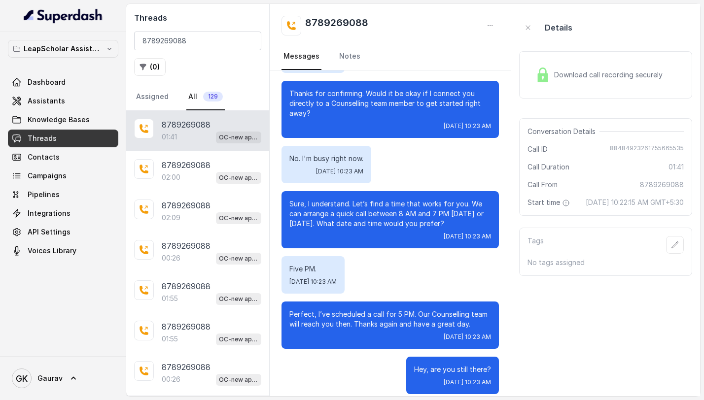
click at [645, 148] on span "88484923261755665535" at bounding box center [647, 149] width 74 height 10
copy span "88484923261755665535"
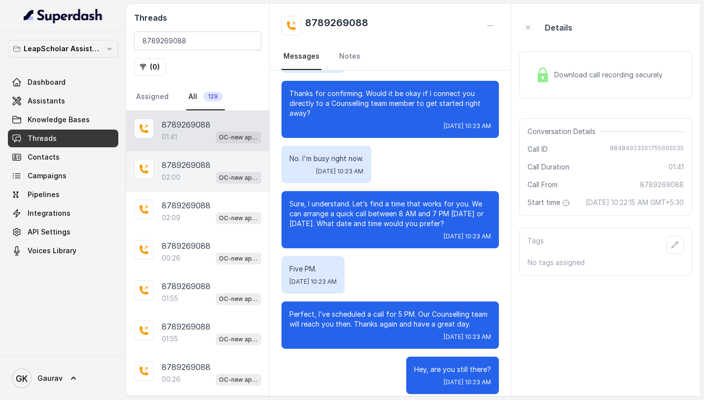
click at [186, 170] on p "8789269088" at bounding box center [186, 165] width 49 height 12
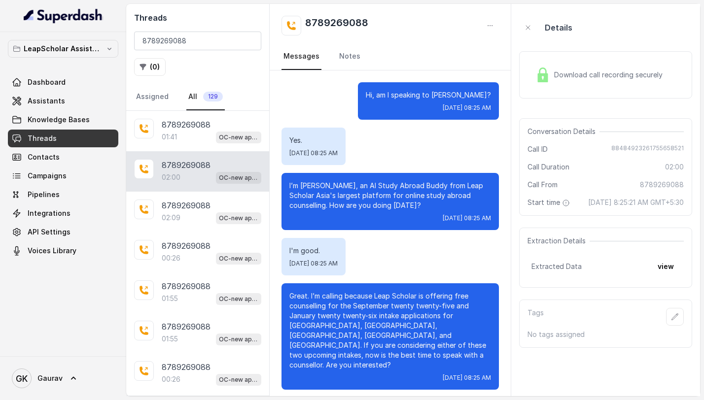
scroll to position [654, 0]
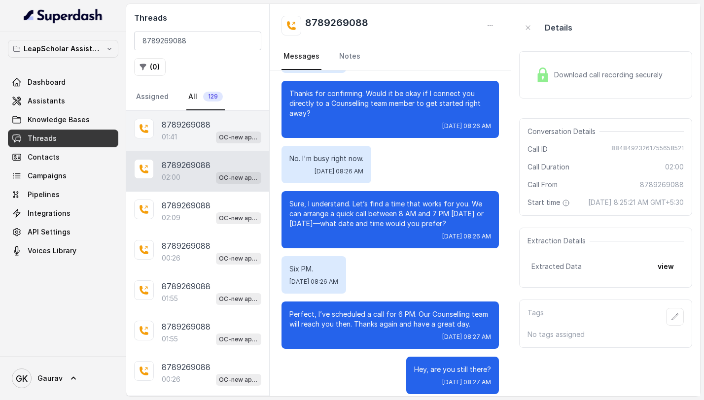
click at [185, 136] on div "01:41 OC-new approach" at bounding box center [212, 137] width 100 height 13
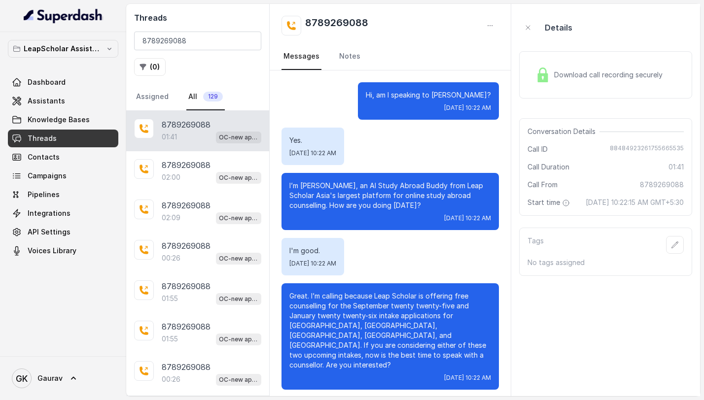
scroll to position [554, 0]
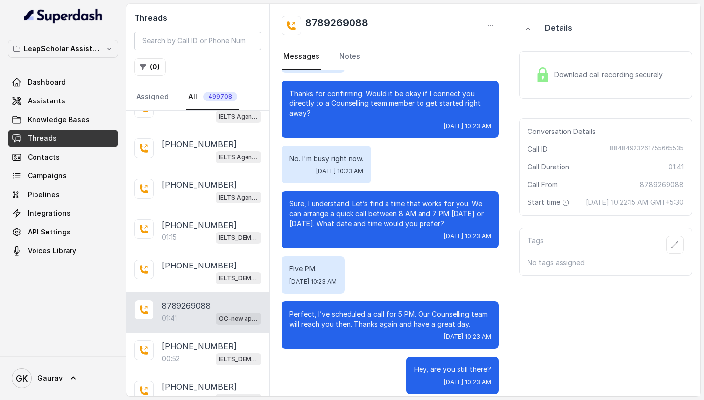
scroll to position [763, 0]
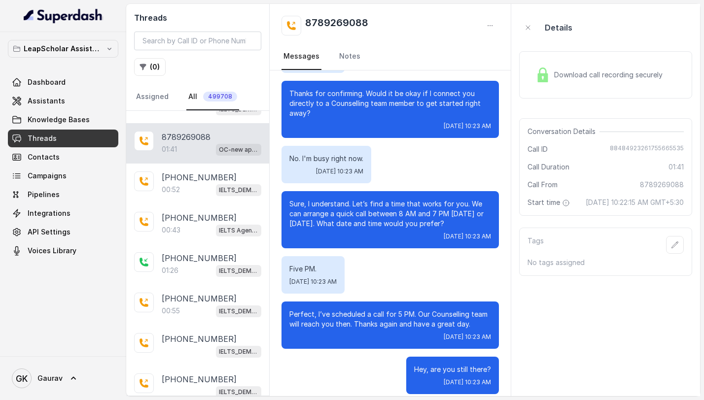
scroll to position [763, 0]
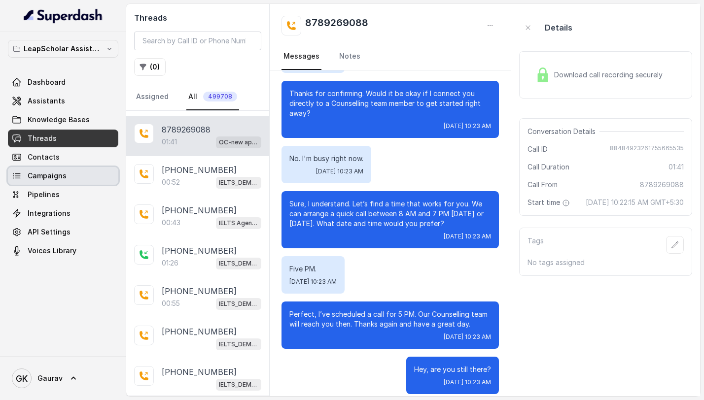
click at [63, 168] on link "Campaigns" at bounding box center [63, 176] width 110 height 18
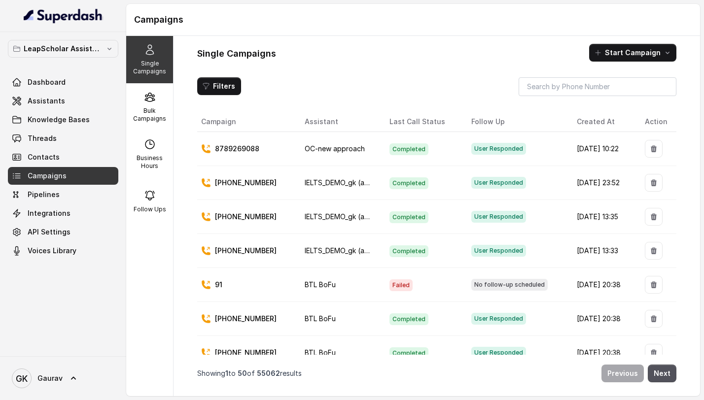
click at [651, 148] on icon "button" at bounding box center [654, 148] width 6 height 7
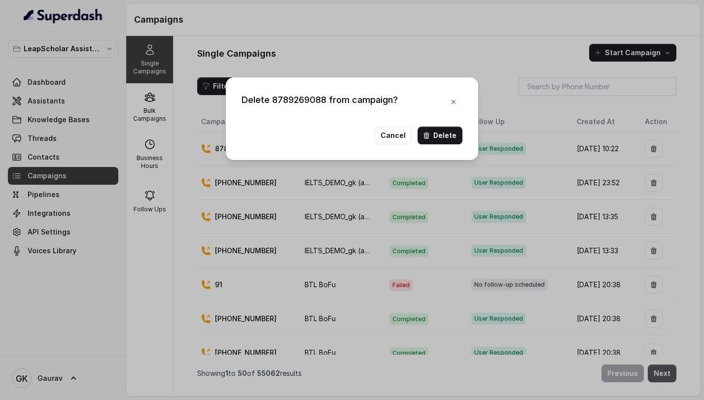
click at [457, 136] on button "Delete" at bounding box center [440, 136] width 45 height 18
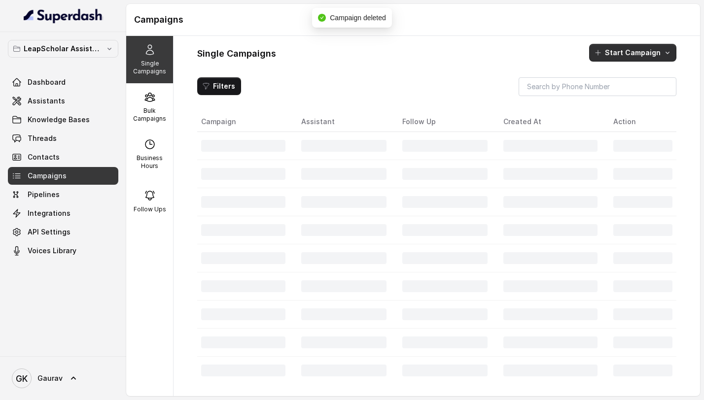
click at [646, 52] on button "Start Campaign" at bounding box center [632, 53] width 87 height 18
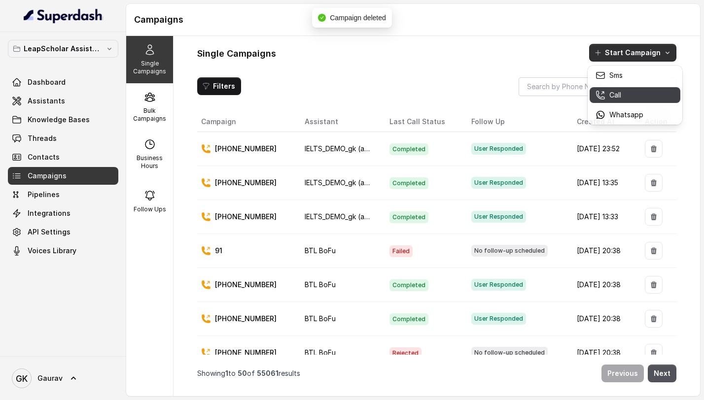
click at [618, 94] on p "Call" at bounding box center [615, 95] width 12 height 10
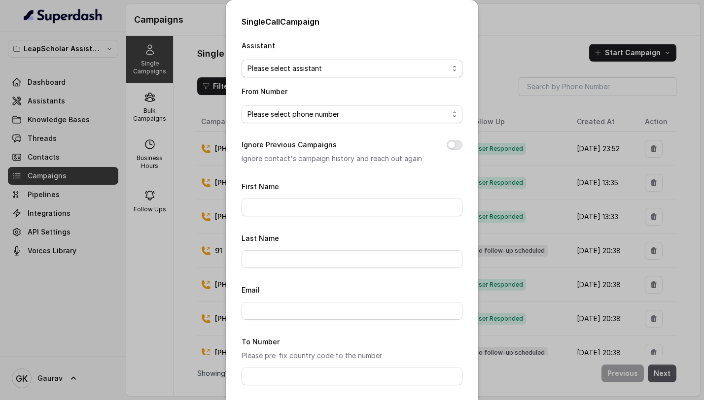
click at [339, 60] on span "Please select assistant" at bounding box center [352, 69] width 221 height 18
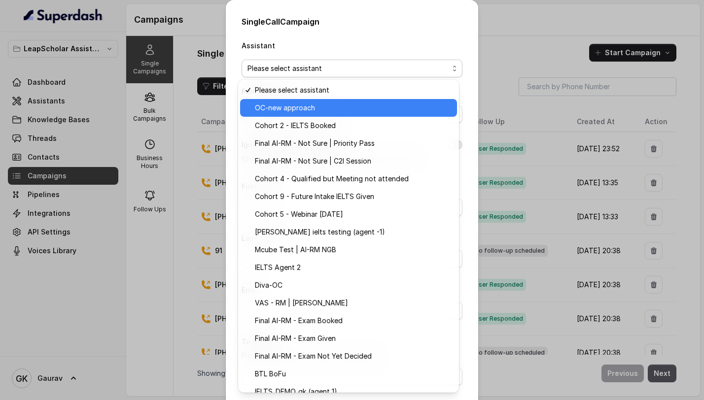
click at [317, 103] on span "OC-new approach" at bounding box center [353, 108] width 196 height 12
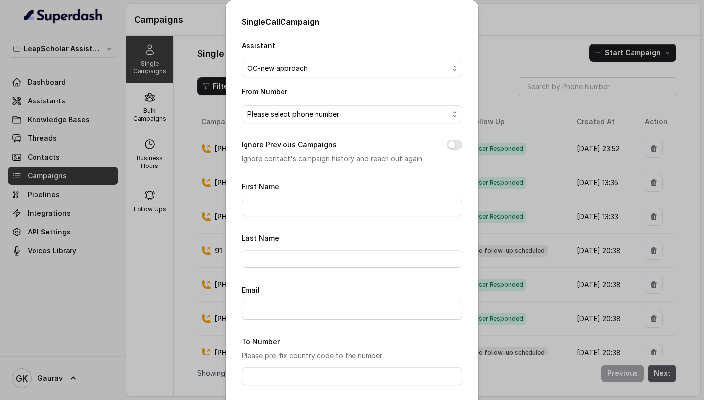
click at [315, 107] on span "Please select phone number" at bounding box center [352, 114] width 221 height 18
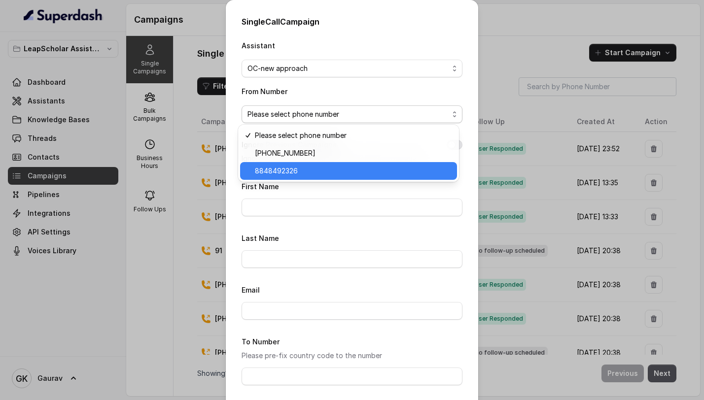
click at [298, 168] on span "8848492326" at bounding box center [353, 171] width 196 height 12
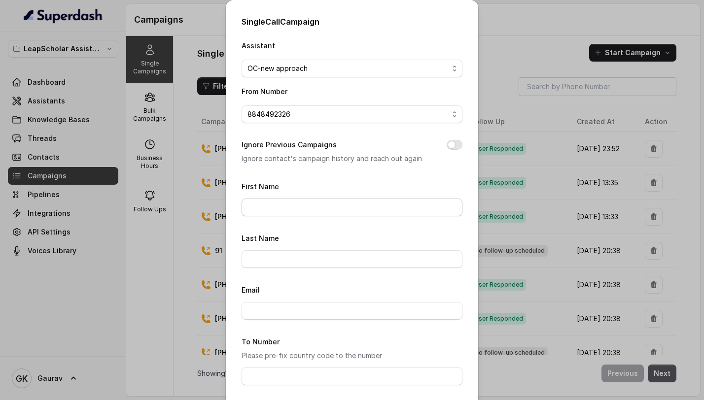
click at [277, 215] on form "First Name Last Name Email To Number Please pre-fix country code to the number …" at bounding box center [352, 326] width 221 height 292
click at [281, 215] on input "First Name" at bounding box center [352, 208] width 221 height 18
type input "gaurav"
click at [276, 314] on input "Email" at bounding box center [352, 311] width 221 height 18
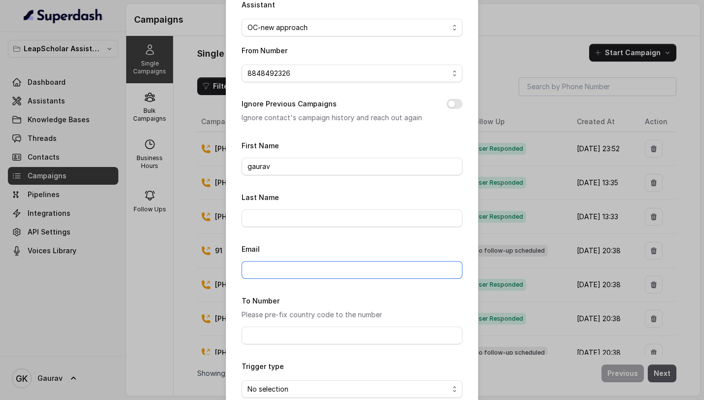
scroll to position [48, 0]
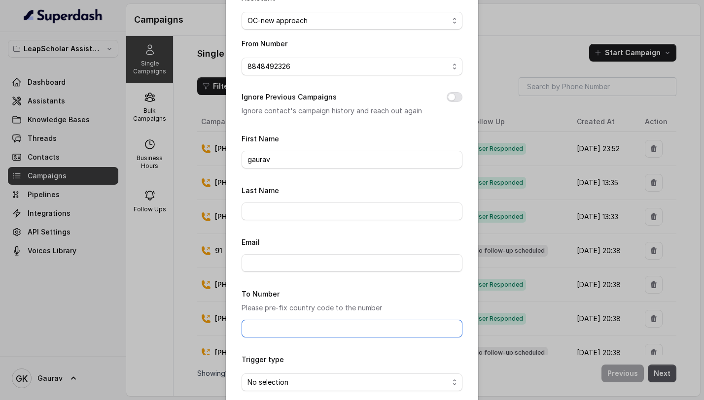
click at [265, 327] on input "To Number" at bounding box center [352, 329] width 221 height 18
type input "8789269088"
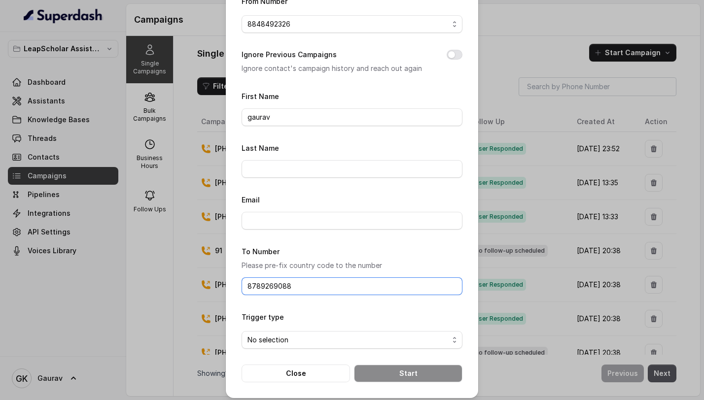
scroll to position [94, 0]
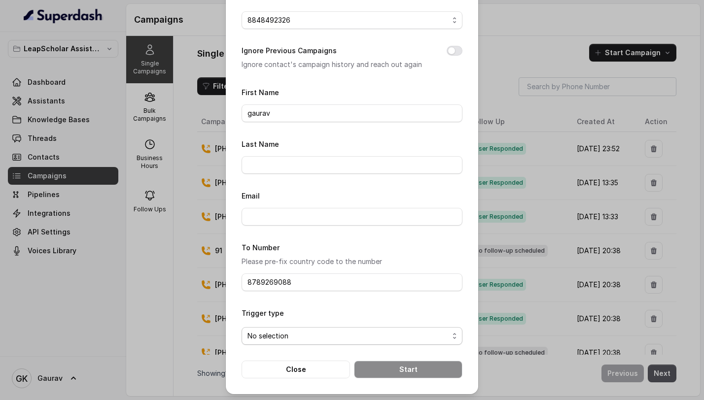
click at [302, 338] on span "No selection" at bounding box center [347, 336] width 201 height 12
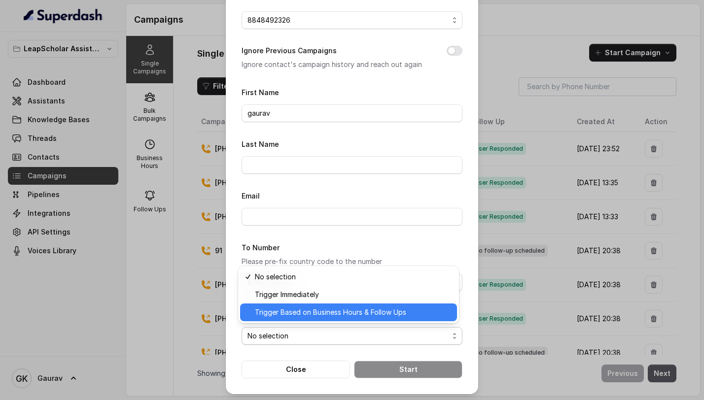
click at [299, 309] on span "Trigger Based on Business Hours & Follow Ups" at bounding box center [353, 313] width 196 height 12
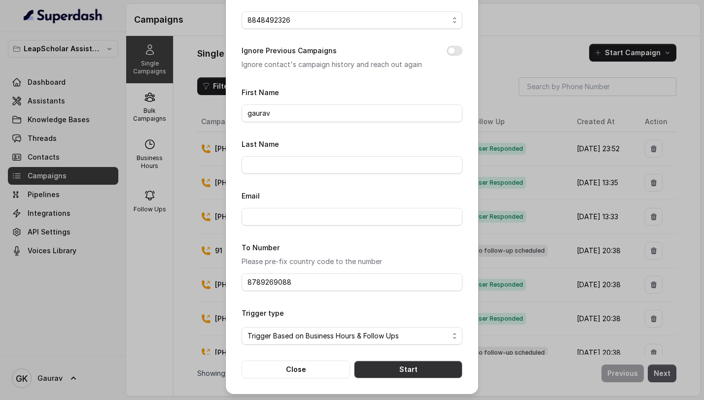
click at [394, 371] on button "Start" at bounding box center [408, 370] width 108 height 18
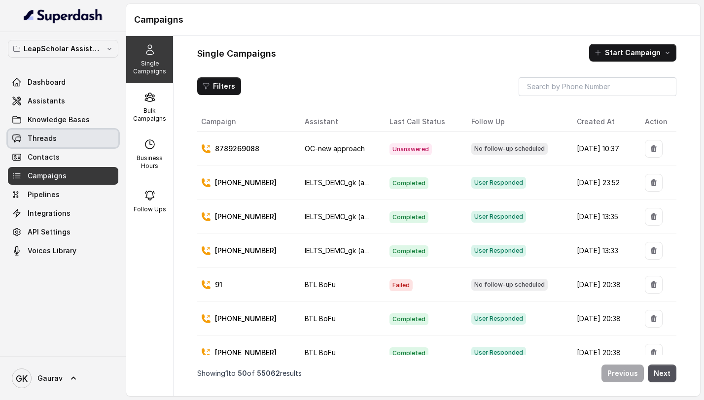
click at [56, 135] on link "Threads" at bounding box center [63, 139] width 110 height 18
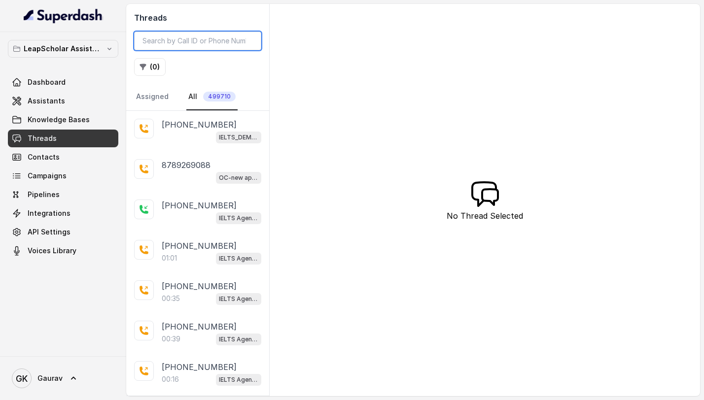
click at [198, 42] on input "search" at bounding box center [197, 41] width 127 height 19
type input "8789"
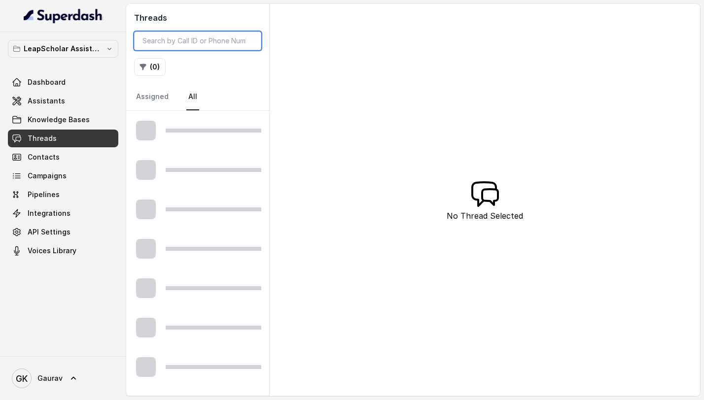
click at [199, 35] on input "search" at bounding box center [197, 41] width 127 height 19
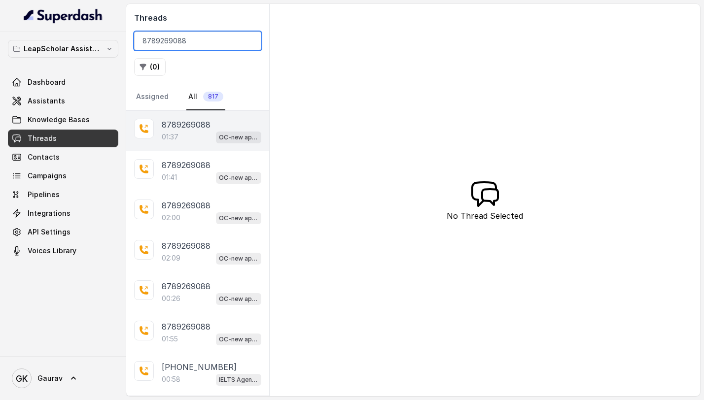
type input "8789269088"
click at [176, 150] on div "8789269088 01:37 OC-new approach" at bounding box center [197, 131] width 143 height 40
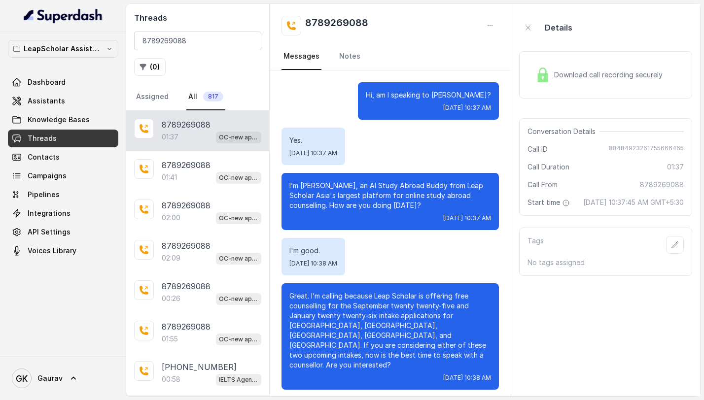
scroll to position [554, 0]
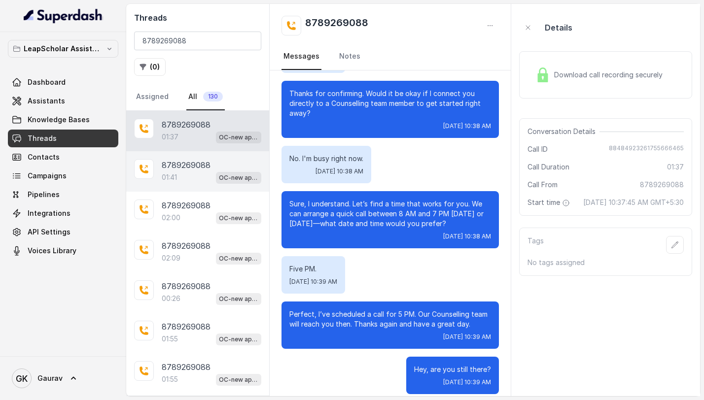
click at [181, 169] on p "8789269088" at bounding box center [186, 165] width 49 height 12
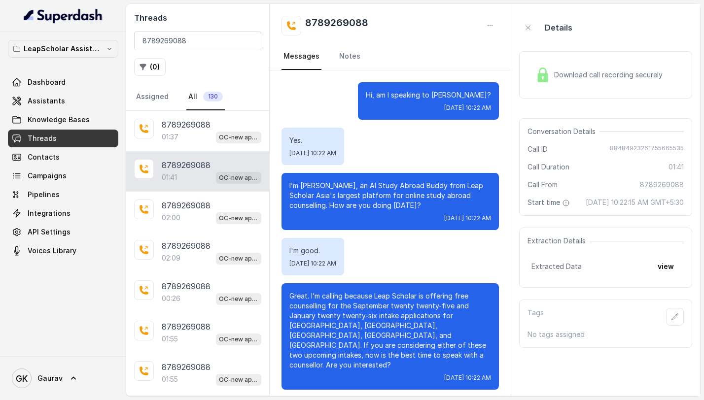
scroll to position [554, 0]
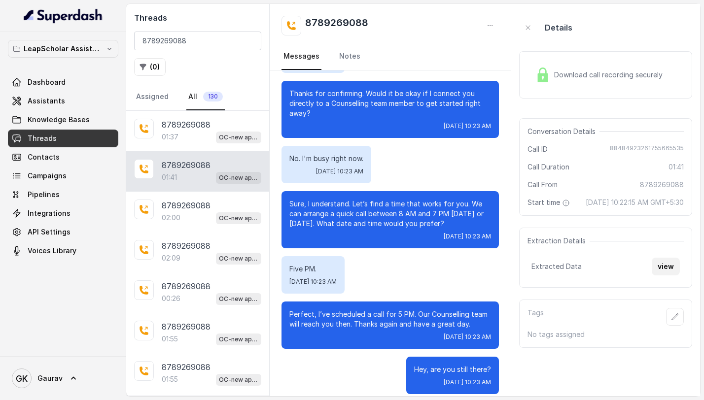
click at [659, 276] on button "view" at bounding box center [666, 267] width 28 height 18
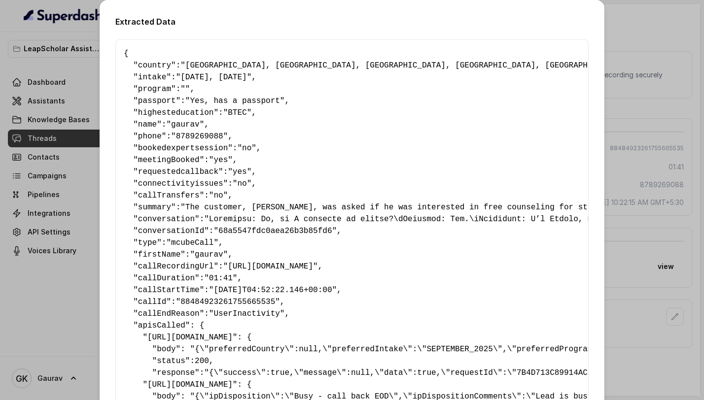
click at [659, 278] on div "Extracted Data { " country ": "[GEOGRAPHIC_DATA], [GEOGRAPHIC_DATA], [GEOGRAPHI…" at bounding box center [352, 200] width 704 height 400
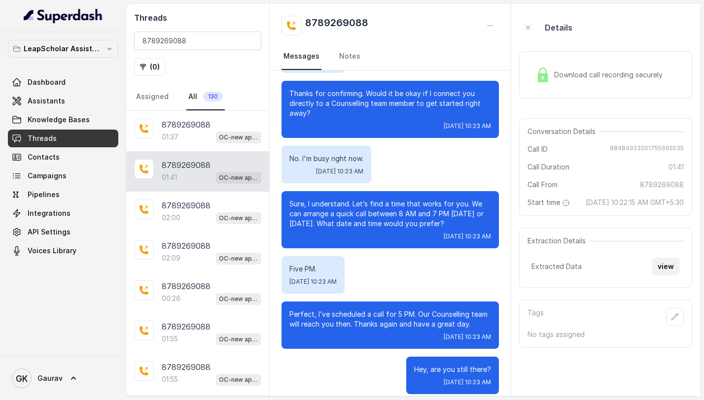
click at [659, 276] on button "view" at bounding box center [666, 267] width 28 height 18
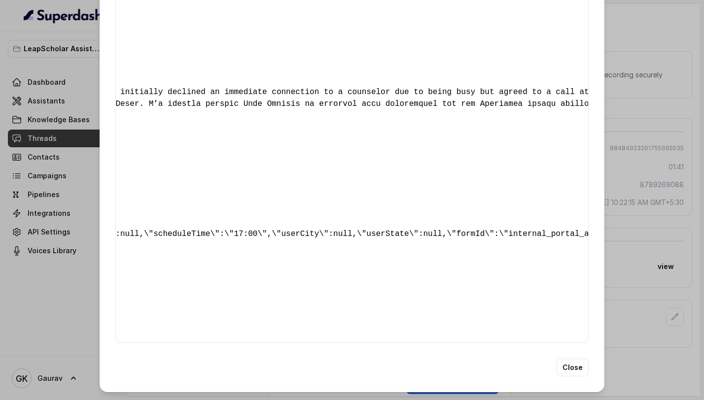
scroll to position [0, 1239]
